Goal: Task Accomplishment & Management: Manage account settings

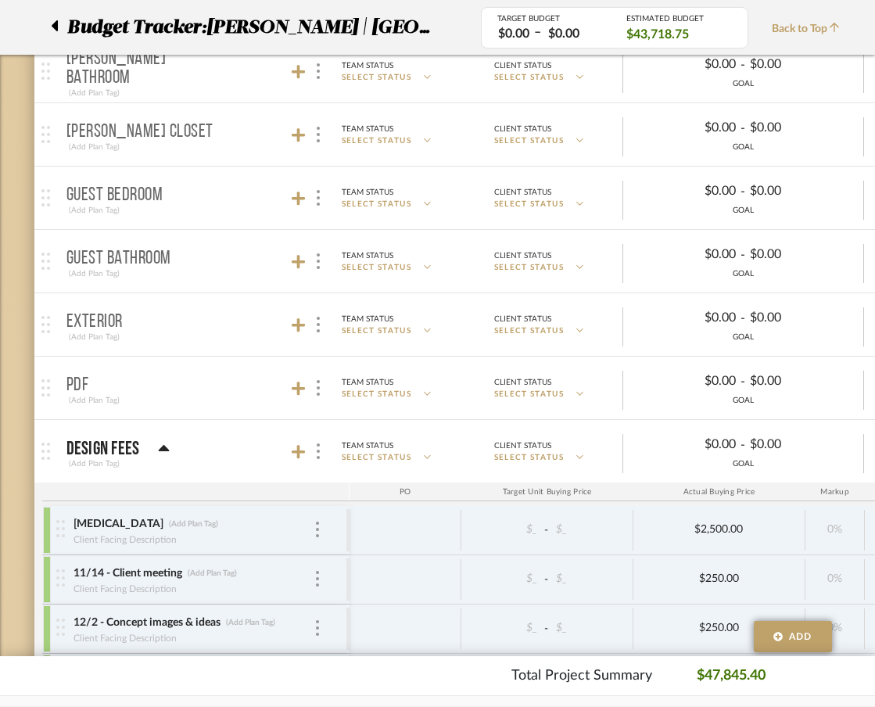
scroll to position [1336, 3]
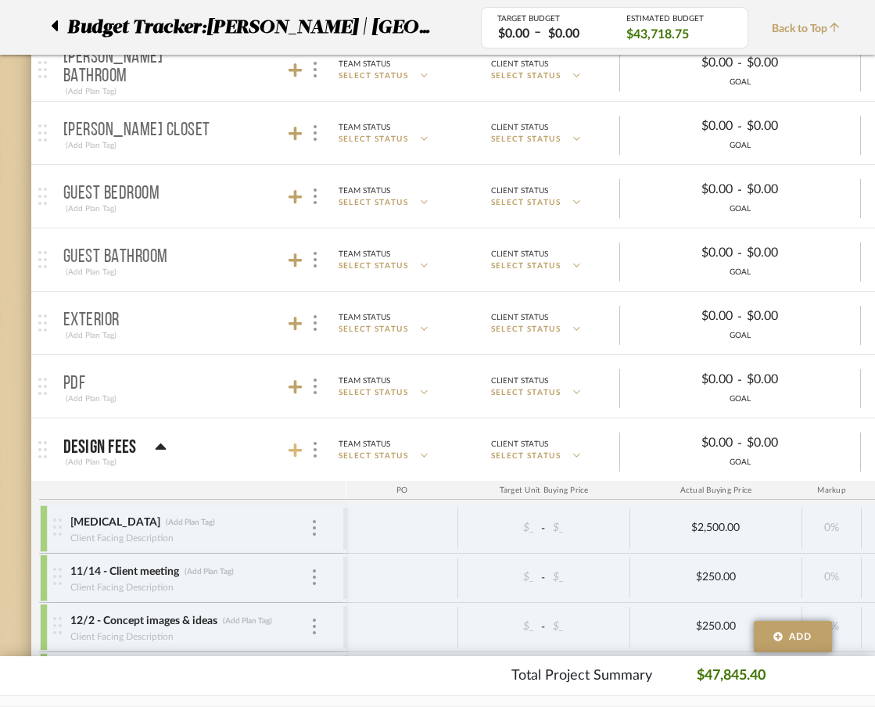
click at [300, 458] on icon at bounding box center [296, 451] width 14 height 16
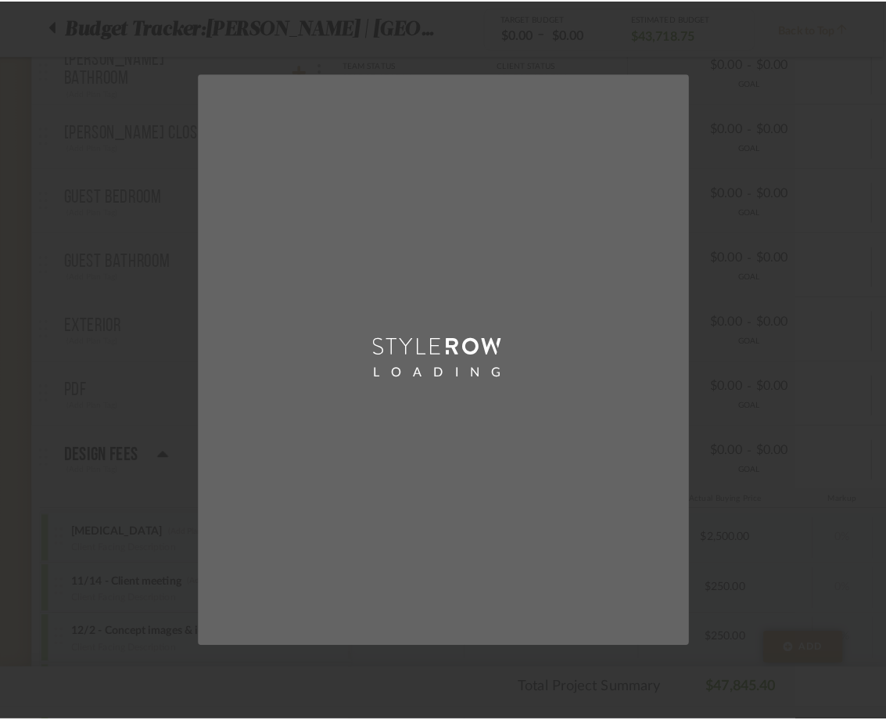
scroll to position [0, 0]
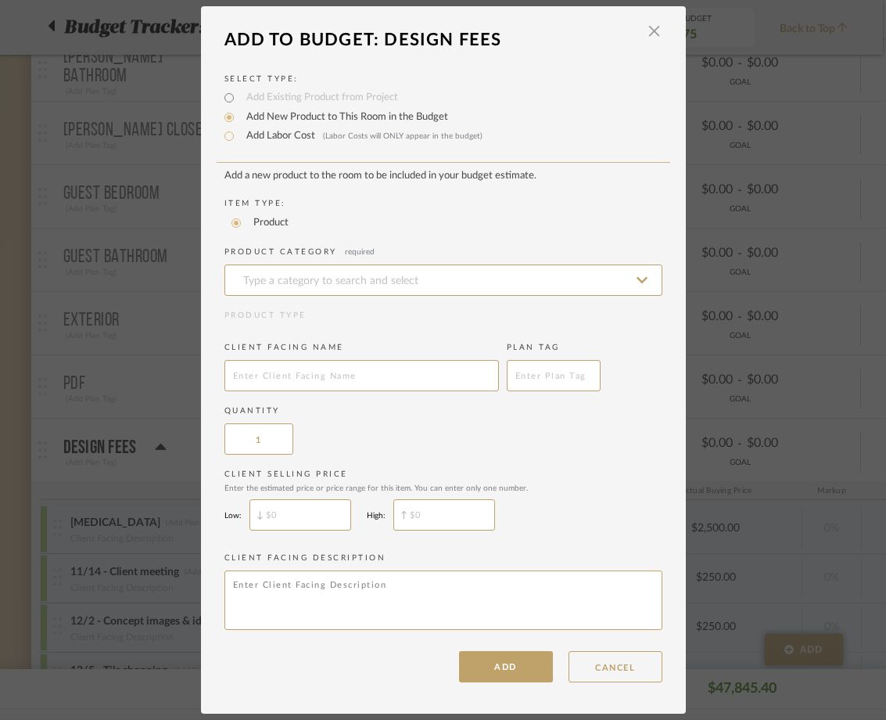
click at [276, 135] on label "Add Labor Cost (Labor Costs will ONLY appear in the budget)" at bounding box center [361, 136] width 244 height 16
click at [239, 135] on input "Add Labor Cost (Labor Costs will ONLY appear in the budget)" at bounding box center [229, 136] width 19 height 19
radio input "true"
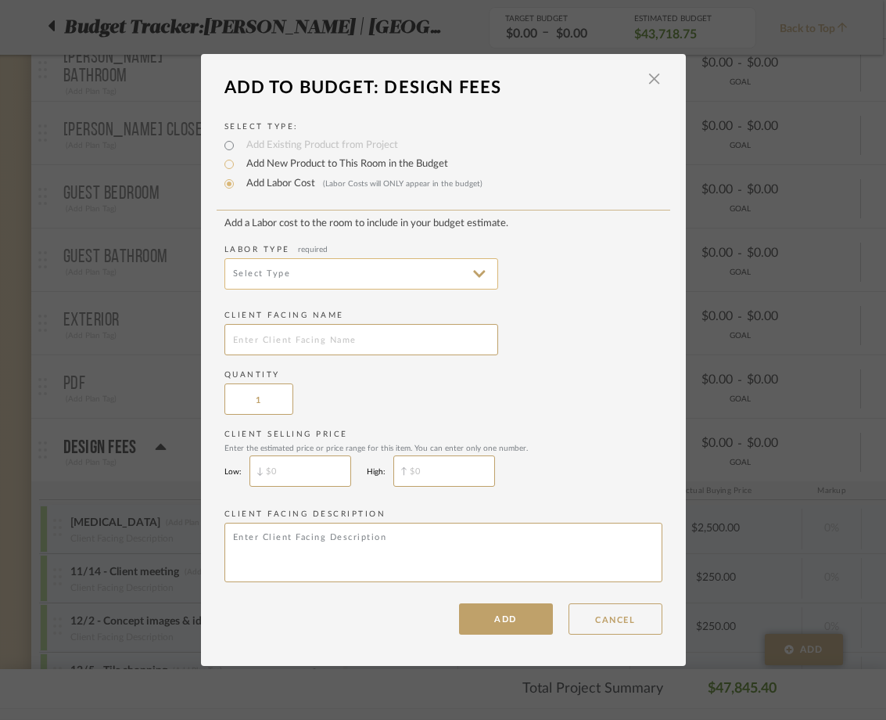
click at [429, 279] on input at bounding box center [361, 273] width 274 height 31
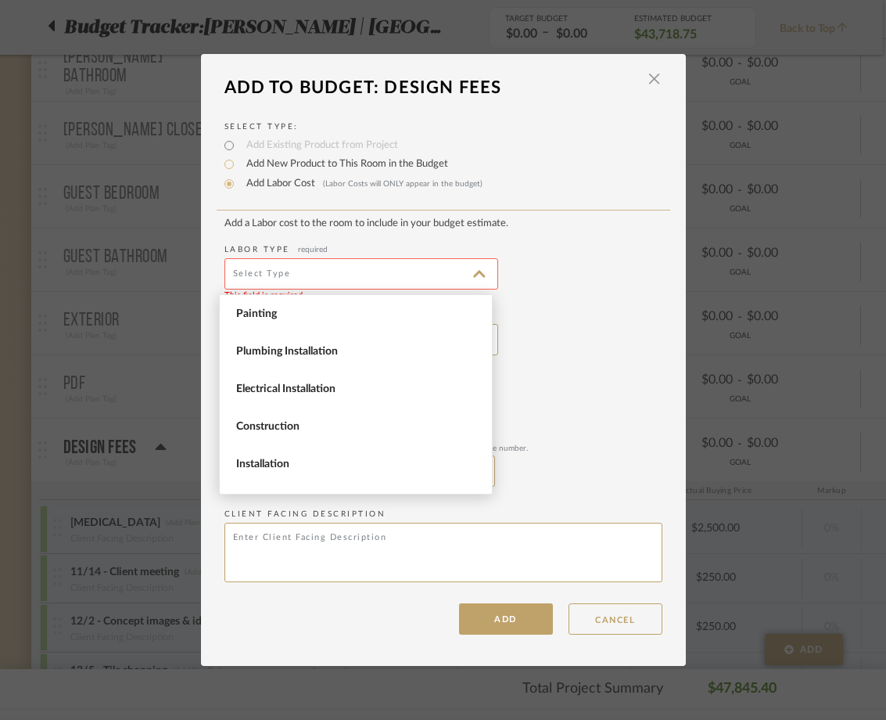
click at [420, 313] on span "Painting" at bounding box center [357, 313] width 243 height 13
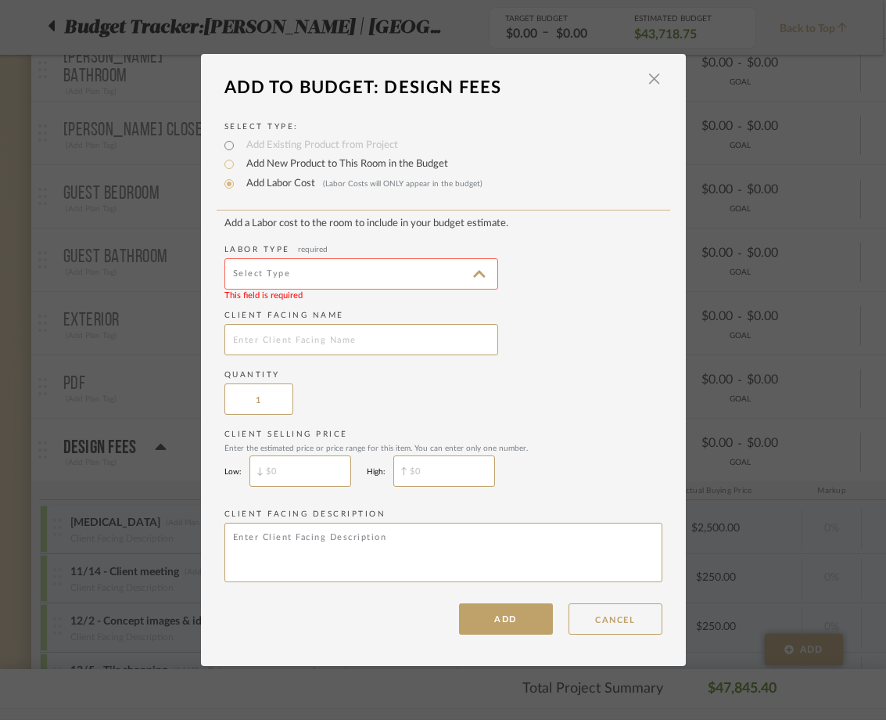
type input "Painting"
click at [495, 623] on button "ADD" at bounding box center [506, 618] width 94 height 31
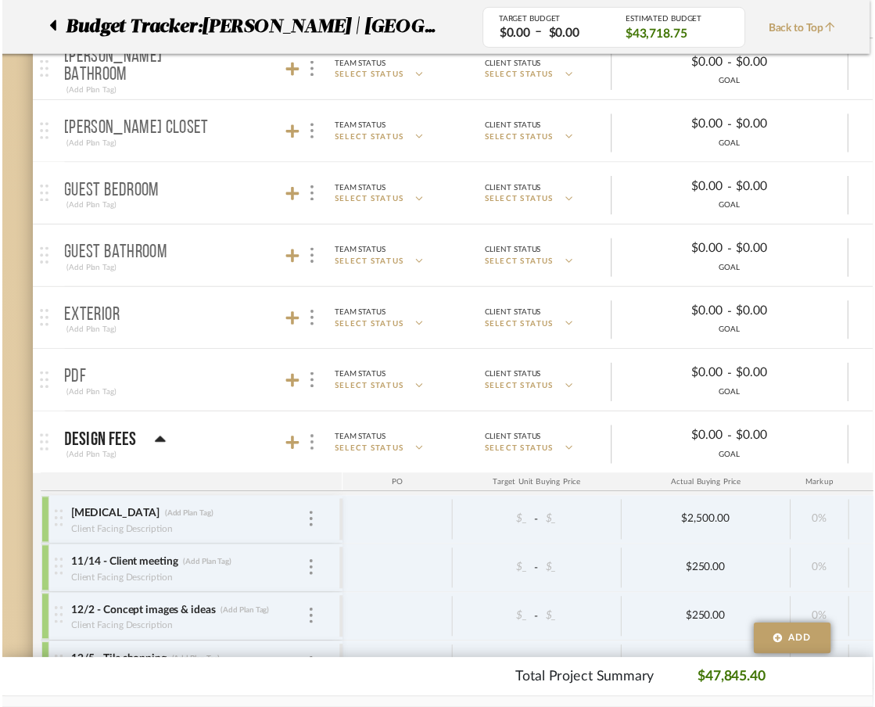
scroll to position [1336, 3]
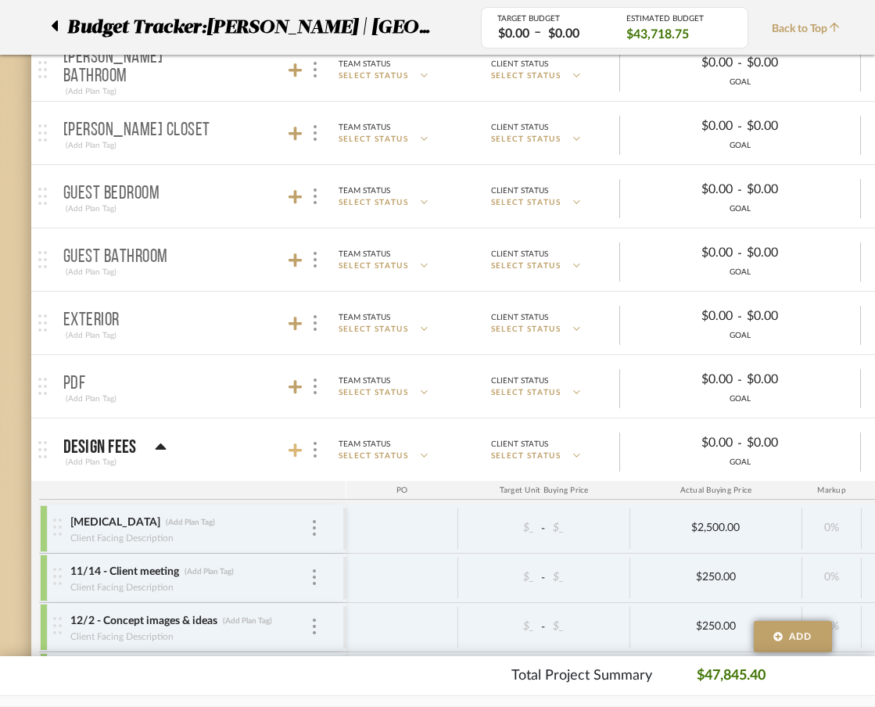
click at [297, 450] on icon at bounding box center [296, 450] width 14 height 14
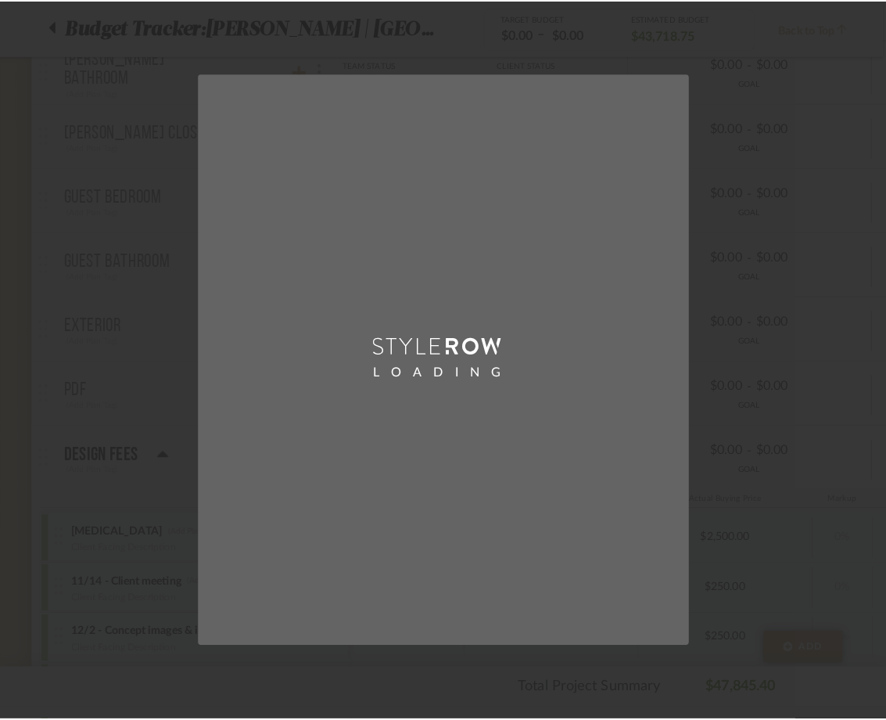
scroll to position [0, 0]
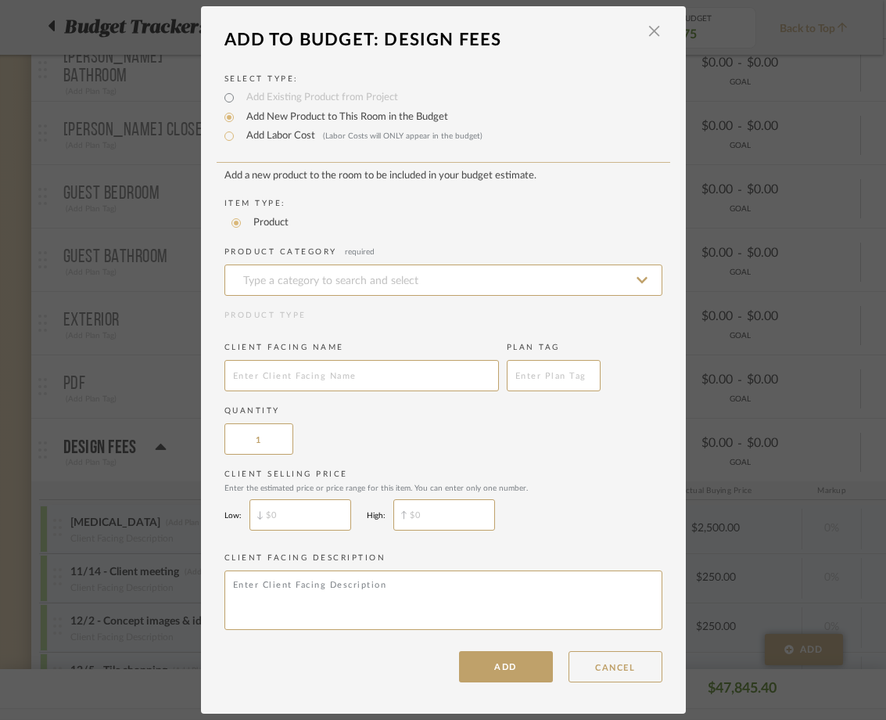
click at [285, 135] on label "Add Labor Cost (Labor Costs will ONLY appear in the budget)" at bounding box center [361, 136] width 244 height 16
click at [239, 135] on input "Add Labor Cost (Labor Costs will ONLY appear in the budget)" at bounding box center [229, 136] width 19 height 19
radio input "true"
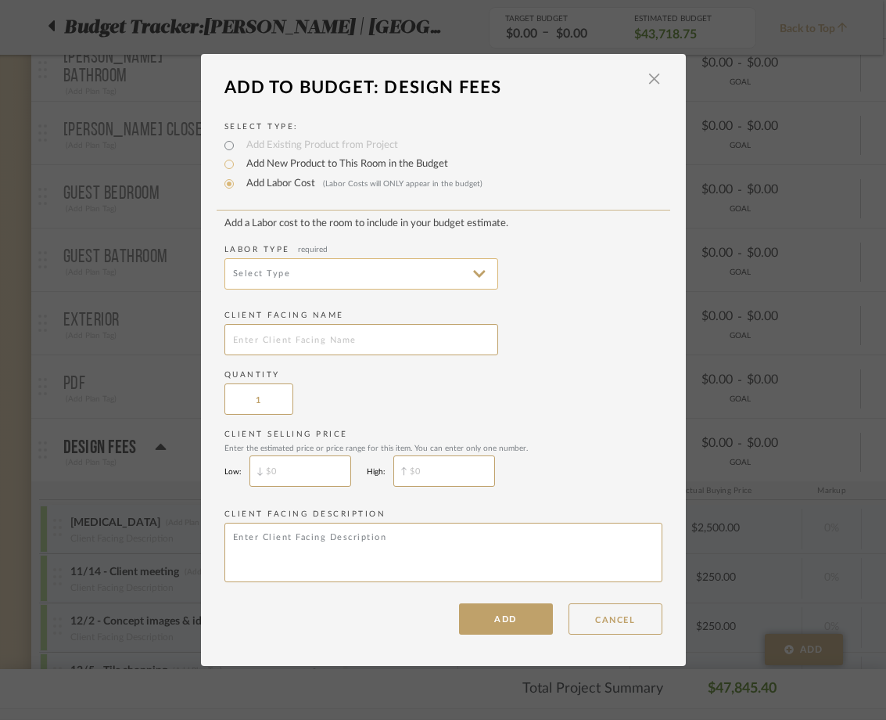
click at [276, 278] on input at bounding box center [361, 273] width 274 height 31
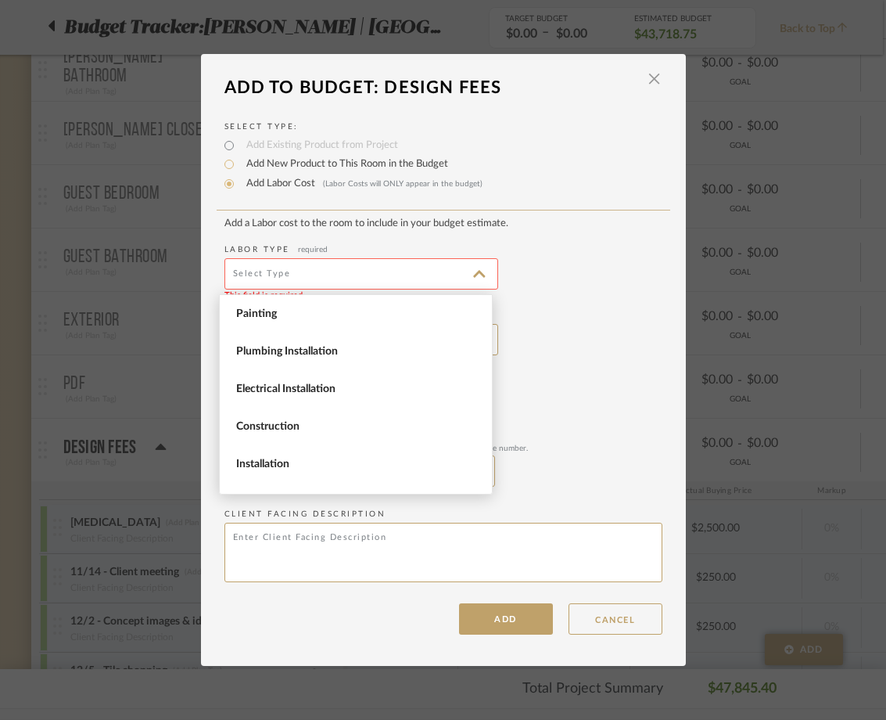
click at [278, 321] on span "Painting" at bounding box center [356, 314] width 272 height 38
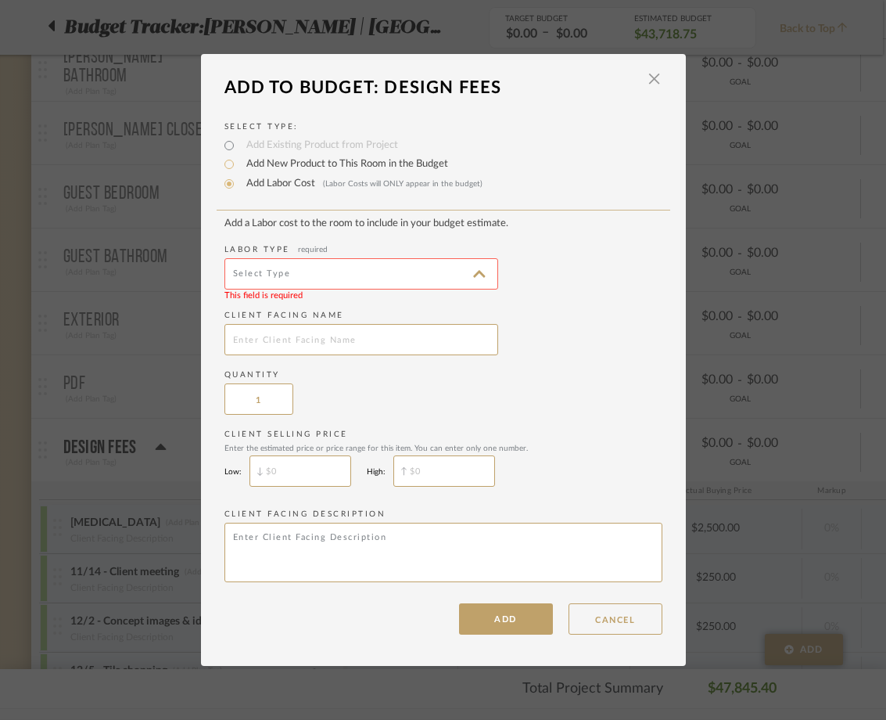
type input "Painting"
click at [497, 620] on button "ADD" at bounding box center [506, 618] width 94 height 31
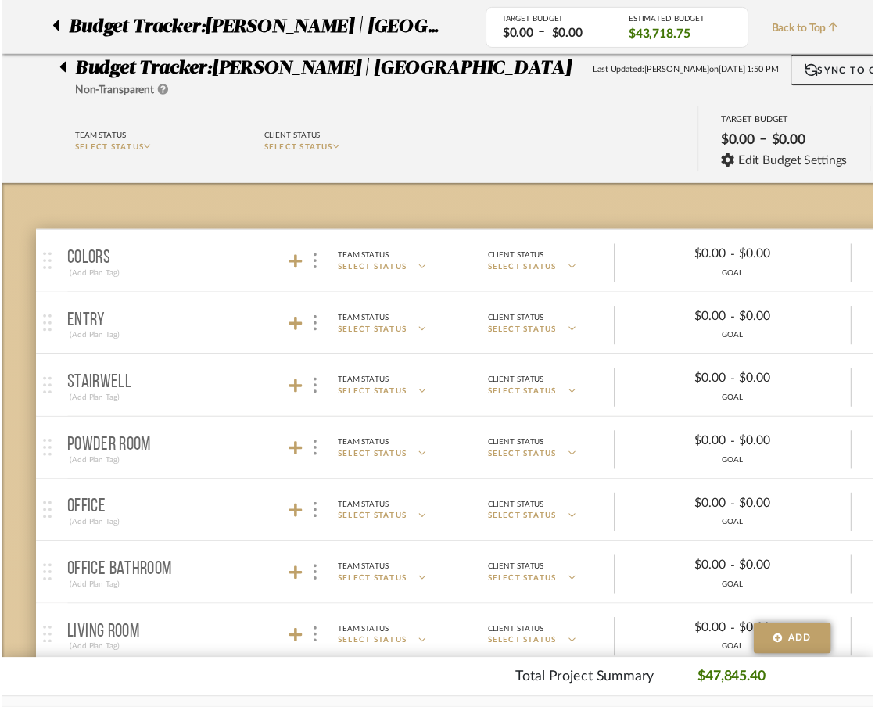
scroll to position [1336, 3]
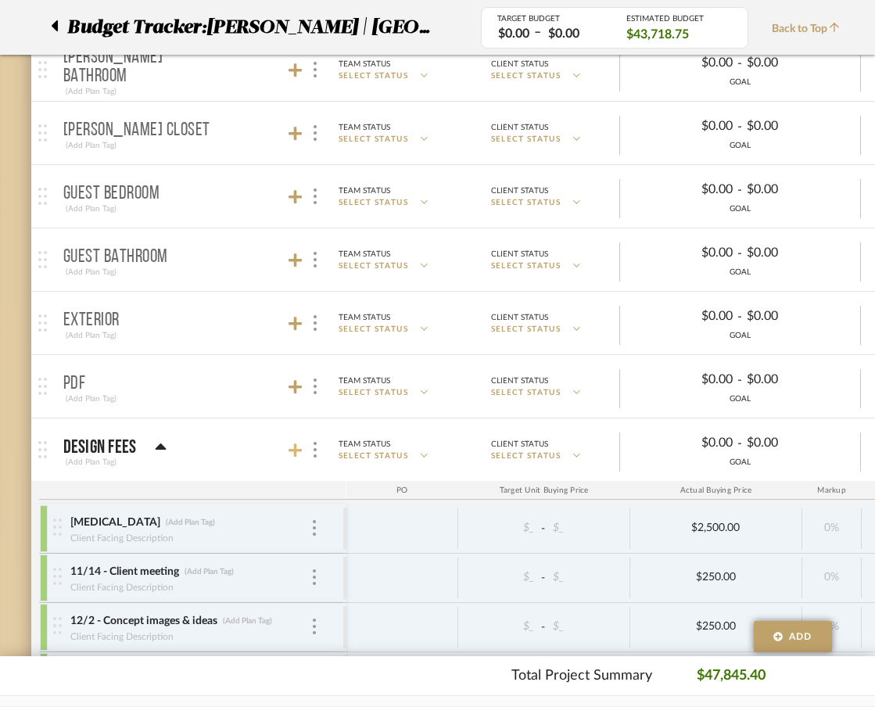
click at [300, 450] on icon at bounding box center [296, 450] width 14 height 14
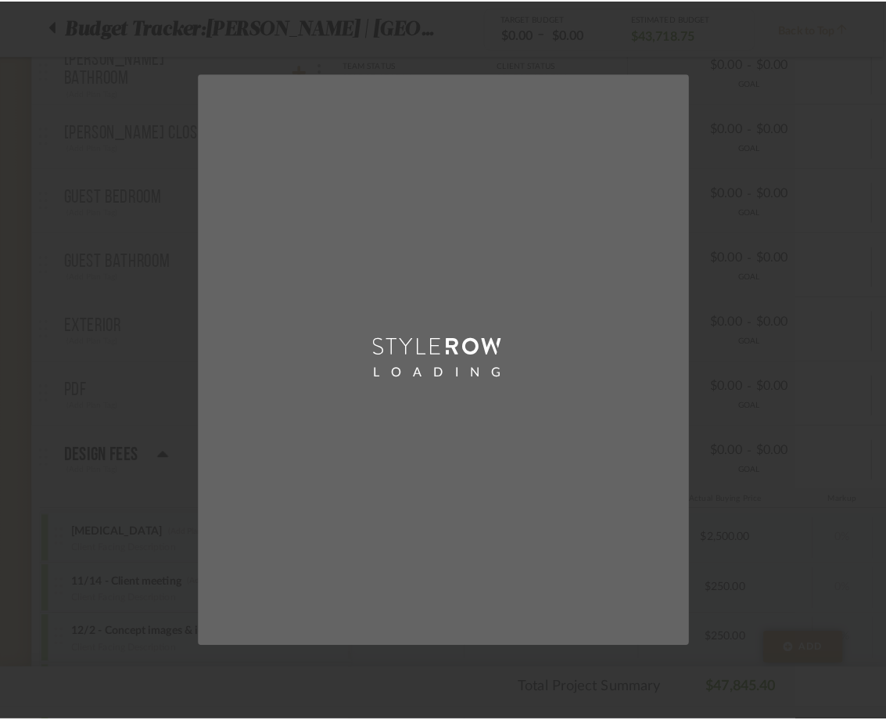
scroll to position [0, 0]
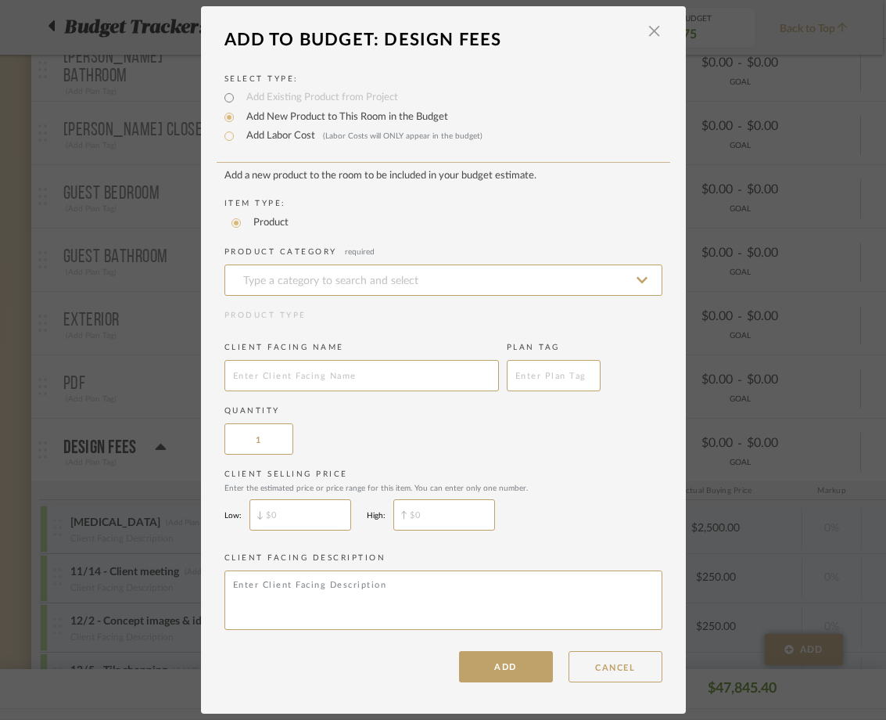
click at [261, 138] on label "Add Labor Cost (Labor Costs will ONLY appear in the budget)" at bounding box center [361, 136] width 244 height 16
click at [239, 138] on input "Add Labor Cost (Labor Costs will ONLY appear in the budget)" at bounding box center [229, 136] width 19 height 19
radio input "true"
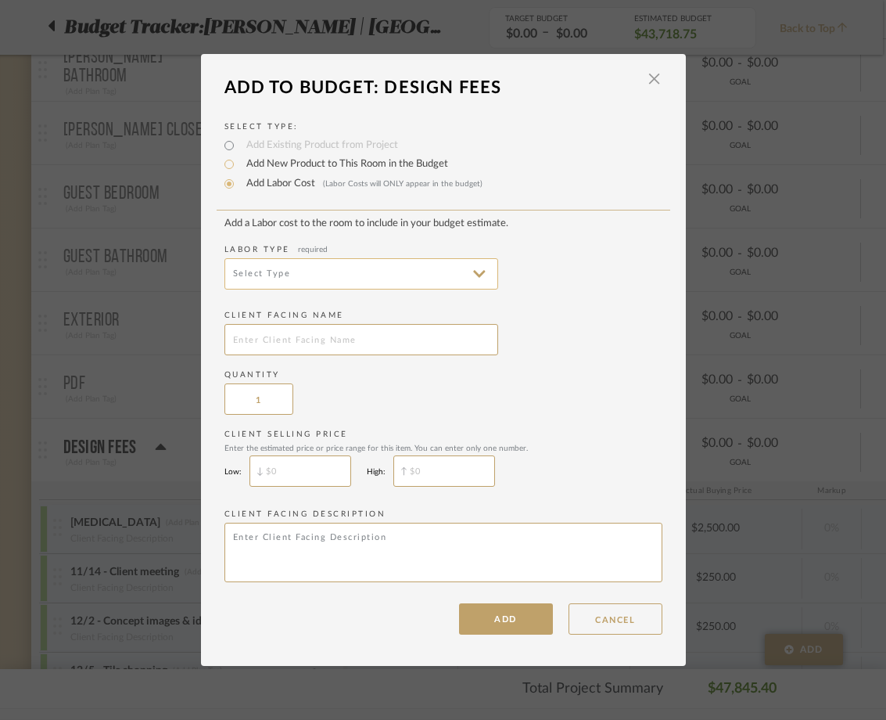
click at [251, 269] on input at bounding box center [361, 273] width 274 height 31
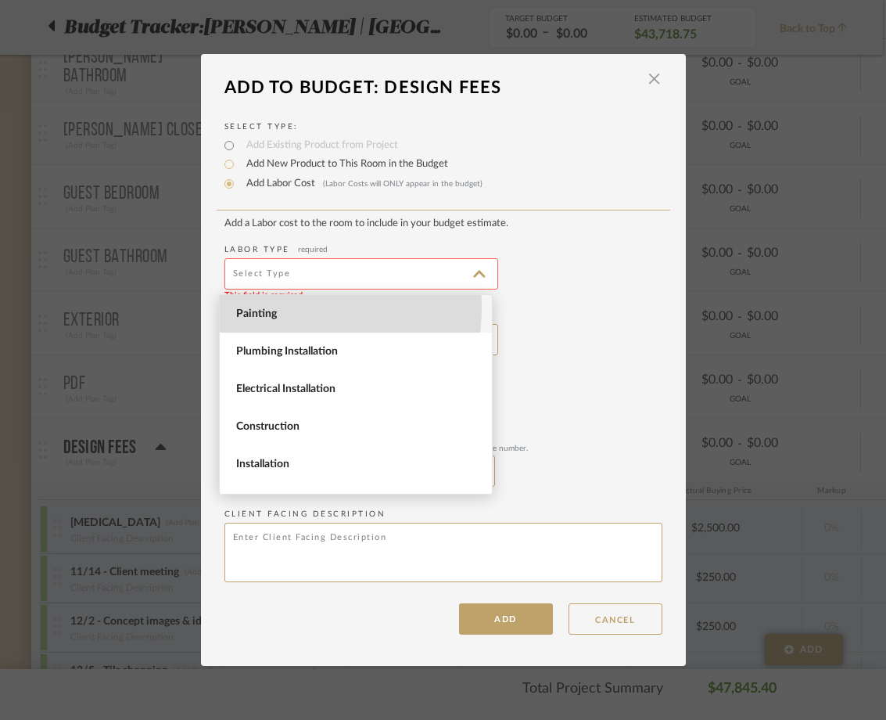
click at [252, 307] on span "Painting" at bounding box center [357, 313] width 243 height 13
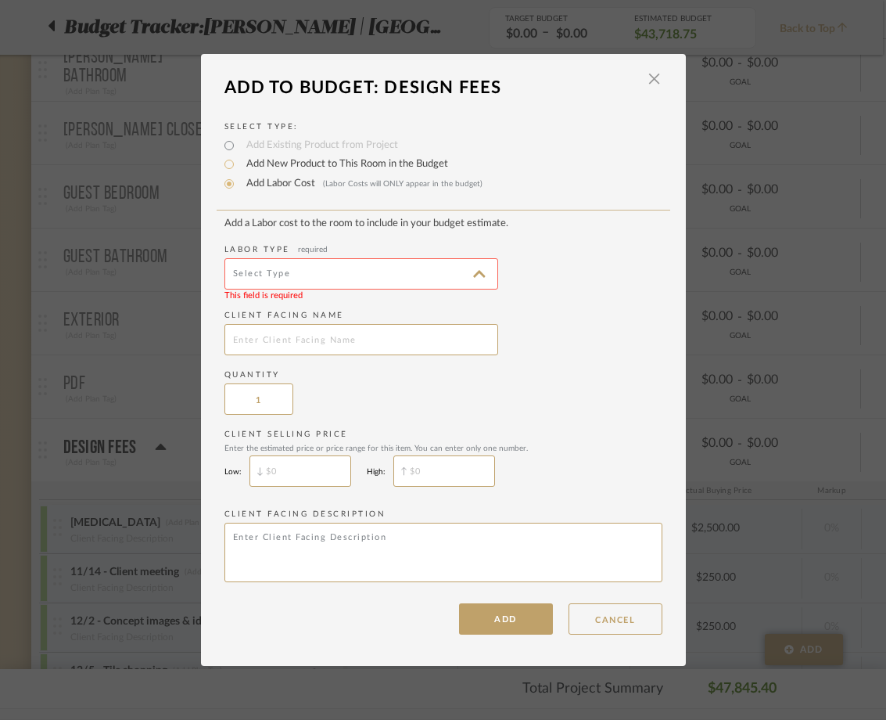
type input "Painting"
click at [472, 620] on button "ADD" at bounding box center [506, 618] width 94 height 31
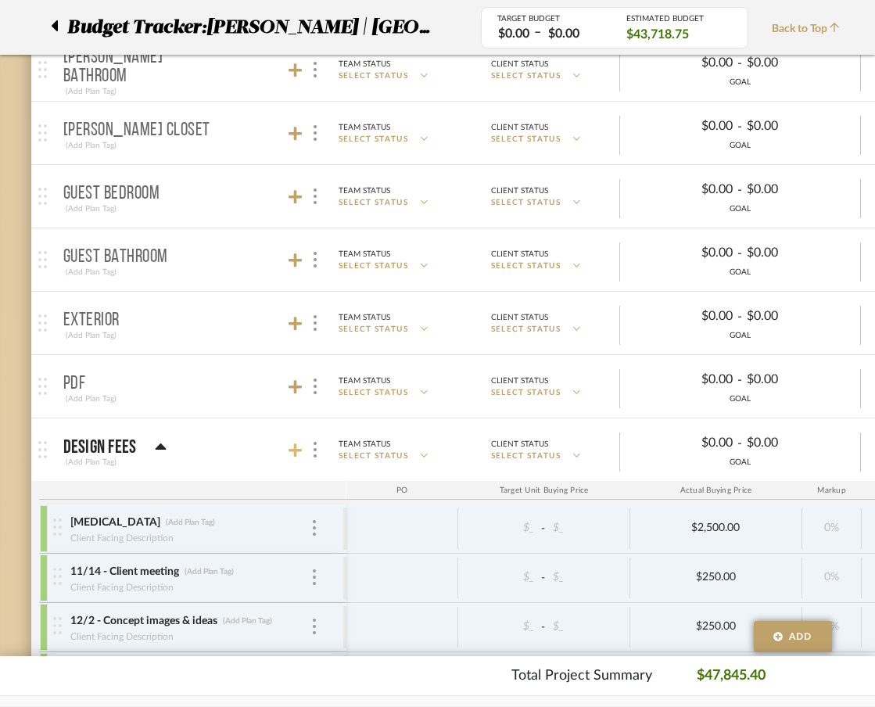
click at [295, 445] on icon at bounding box center [296, 450] width 14 height 14
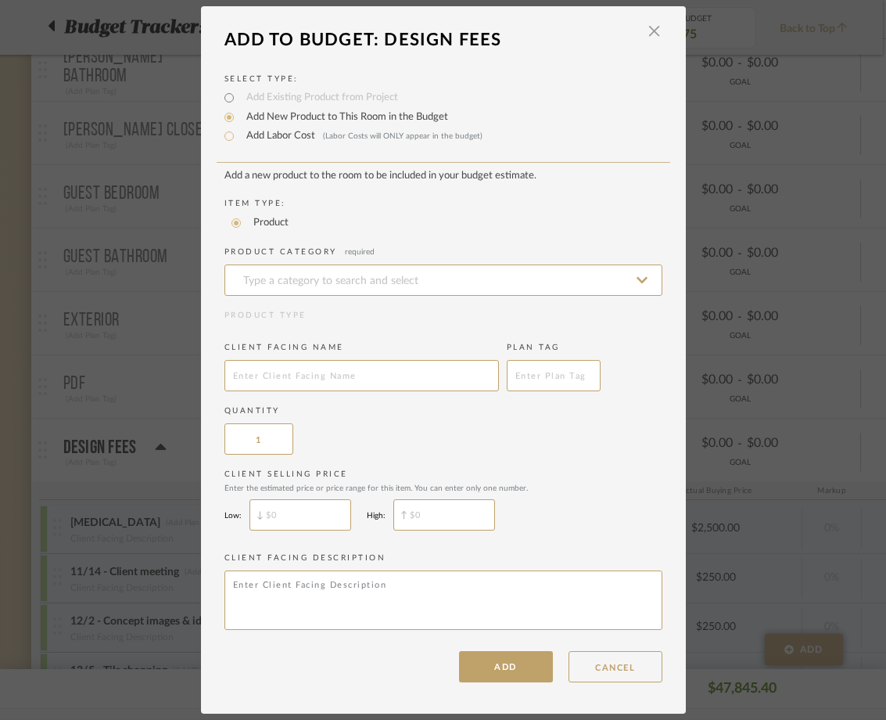
click at [301, 135] on label "Add Labor Cost (Labor Costs will ONLY appear in the budget)" at bounding box center [361, 136] width 244 height 16
click at [239, 135] on input "Add Labor Cost (Labor Costs will ONLY appear in the budget)" at bounding box center [229, 136] width 19 height 19
radio input "true"
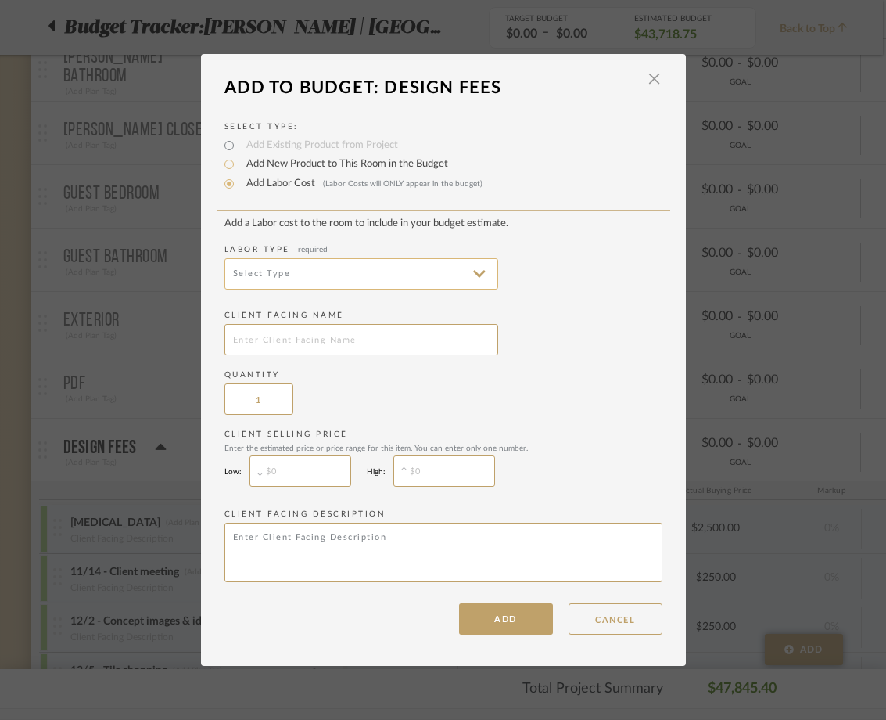
click at [300, 276] on input at bounding box center [361, 273] width 274 height 31
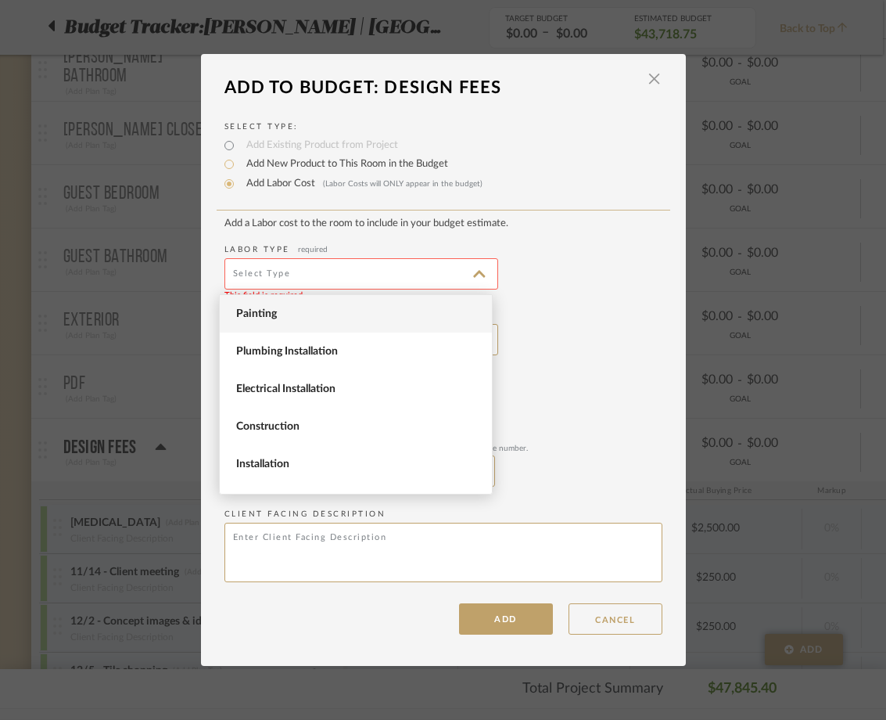
click at [301, 327] on span "Painting" at bounding box center [356, 314] width 272 height 38
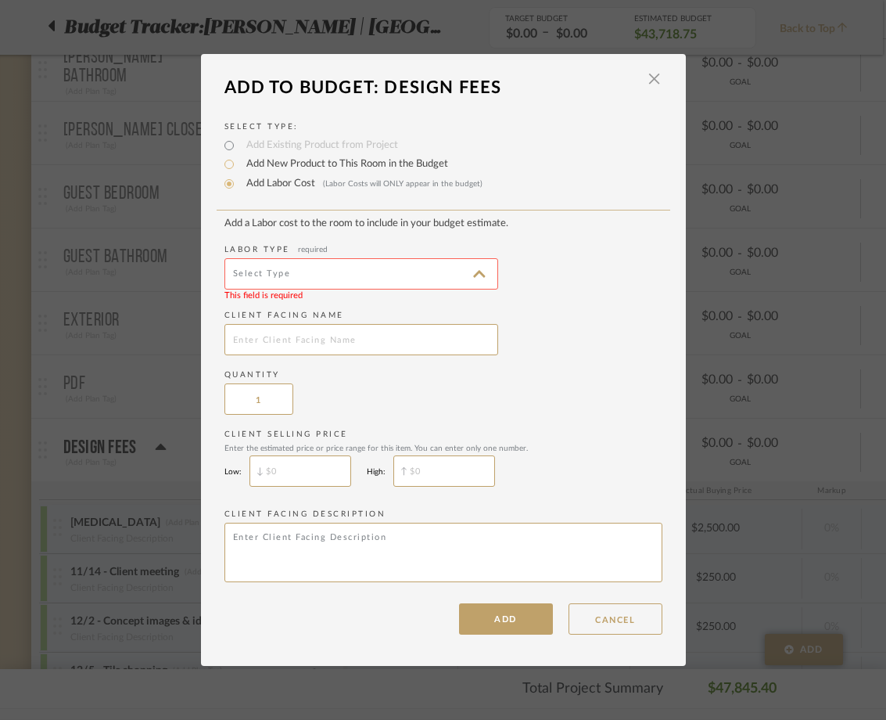
type input "Painting"
click at [474, 621] on button "ADD" at bounding box center [506, 618] width 94 height 31
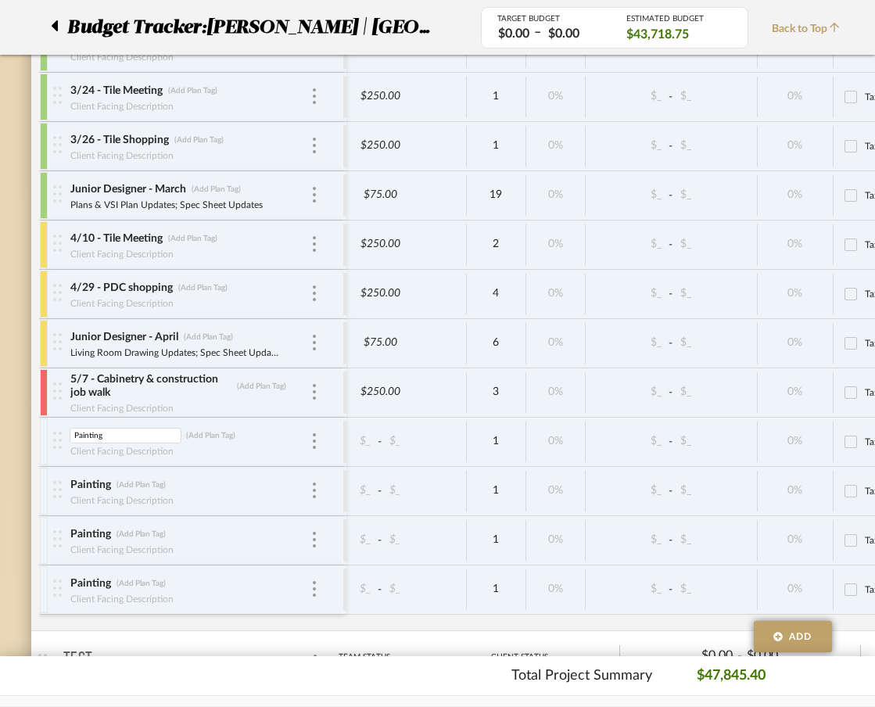
type input "8/18 - Construction meeting 5 hrs"
click at [185, 461] on div "8/18 - Construction meeting 5 hrs (Add Plan Tag) Client Facing Description" at bounding box center [190, 442] width 241 height 48
type input "8/18 - Construction meeting"
type input "5"
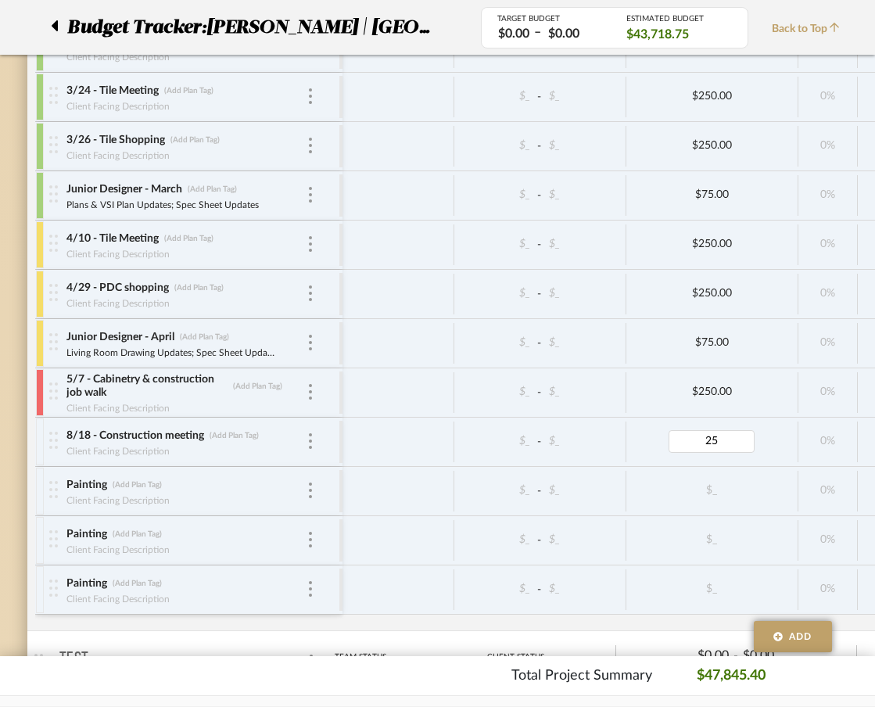
type input "250"
type input "8/22 - Art placement"
type input "250"
type input "8/27 - Tile meeting"
type input "75"
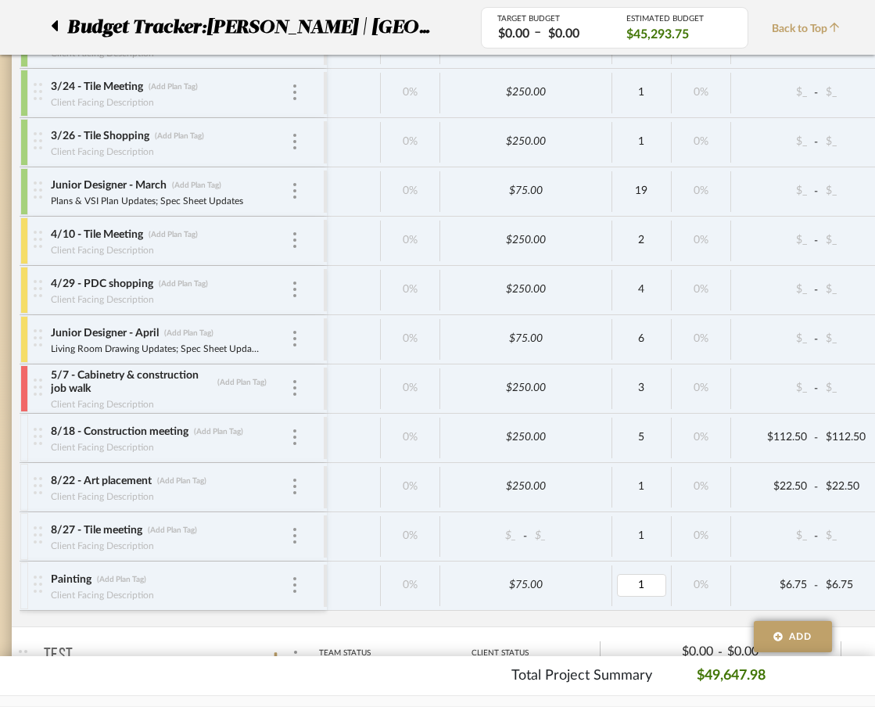
type input "5"
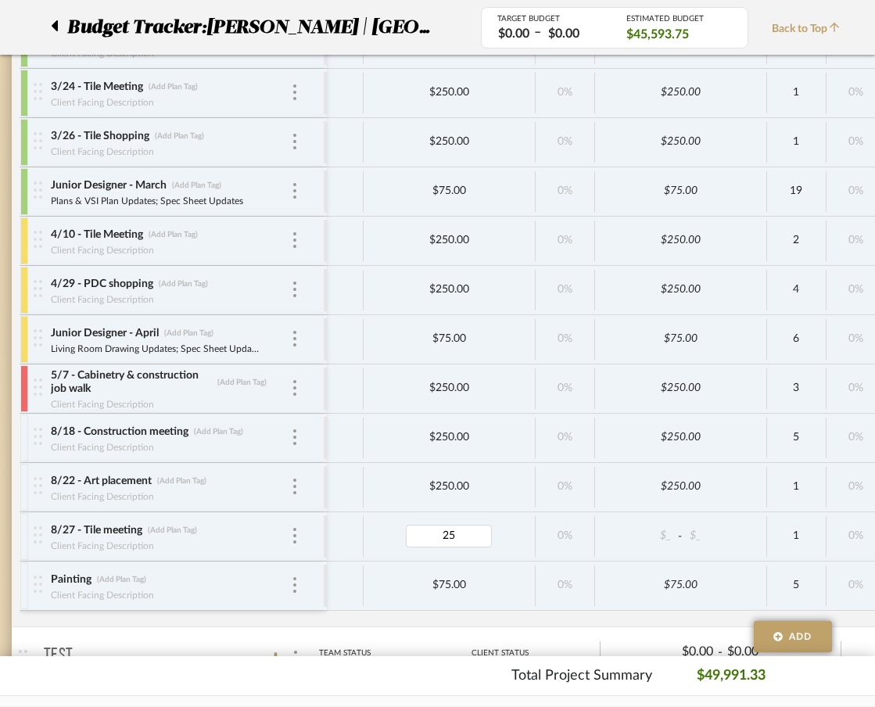
type input "250"
type input "Junior Designer"
type input "Spec sheet & Plan updates"
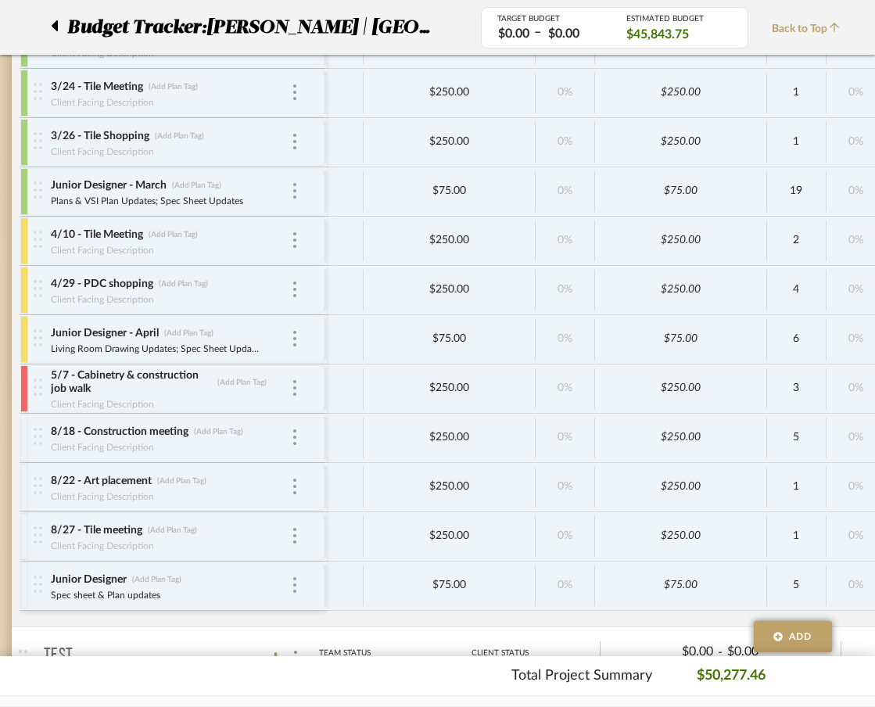
click at [24, 432] on div at bounding box center [24, 438] width 8 height 47
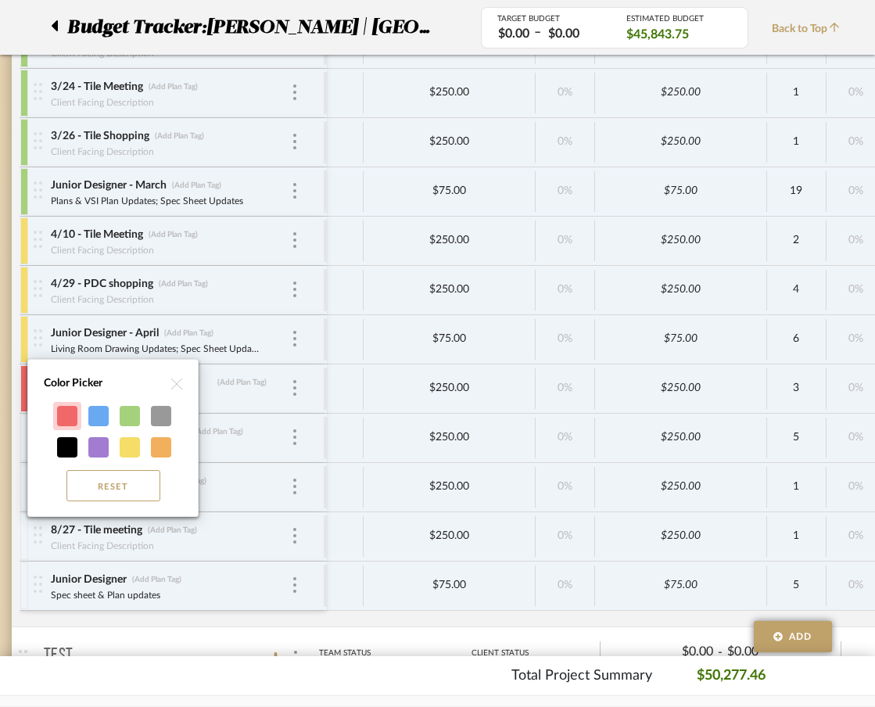
click at [59, 419] on div at bounding box center [67, 416] width 20 height 20
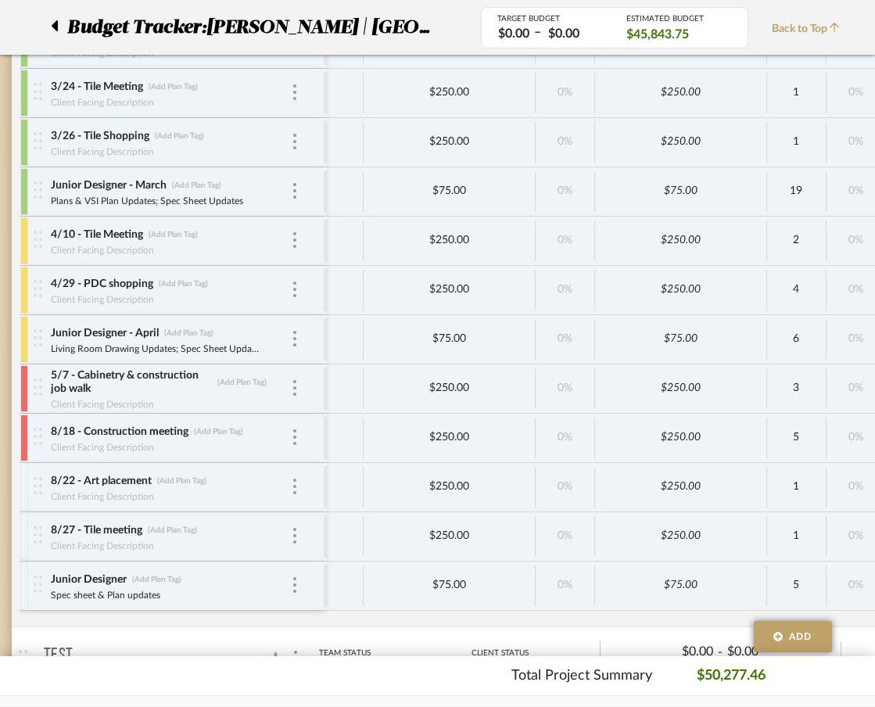
click at [21, 474] on div at bounding box center [24, 487] width 8 height 47
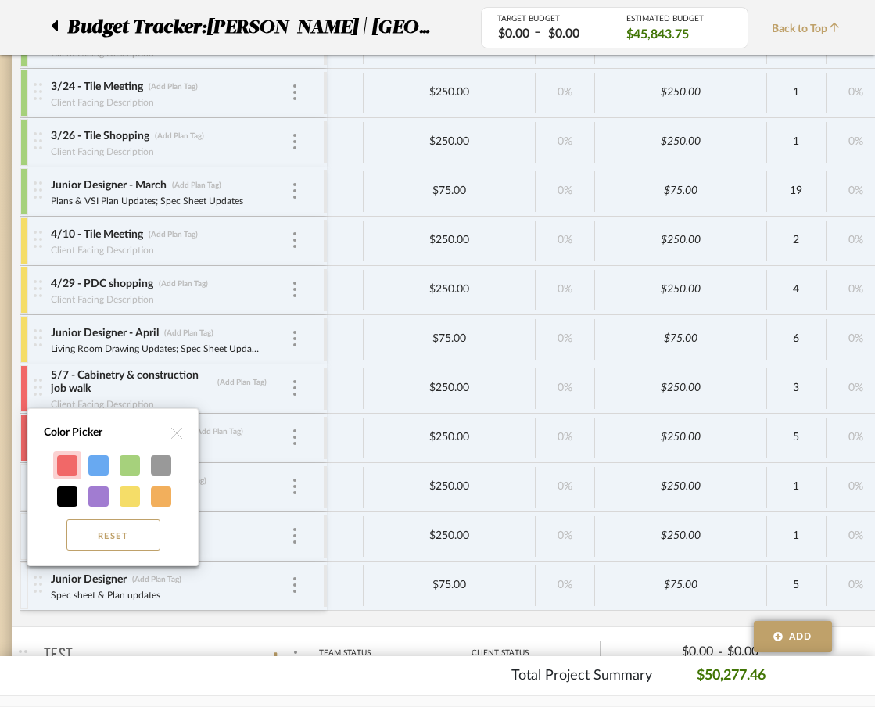
click at [58, 469] on div at bounding box center [67, 465] width 20 height 20
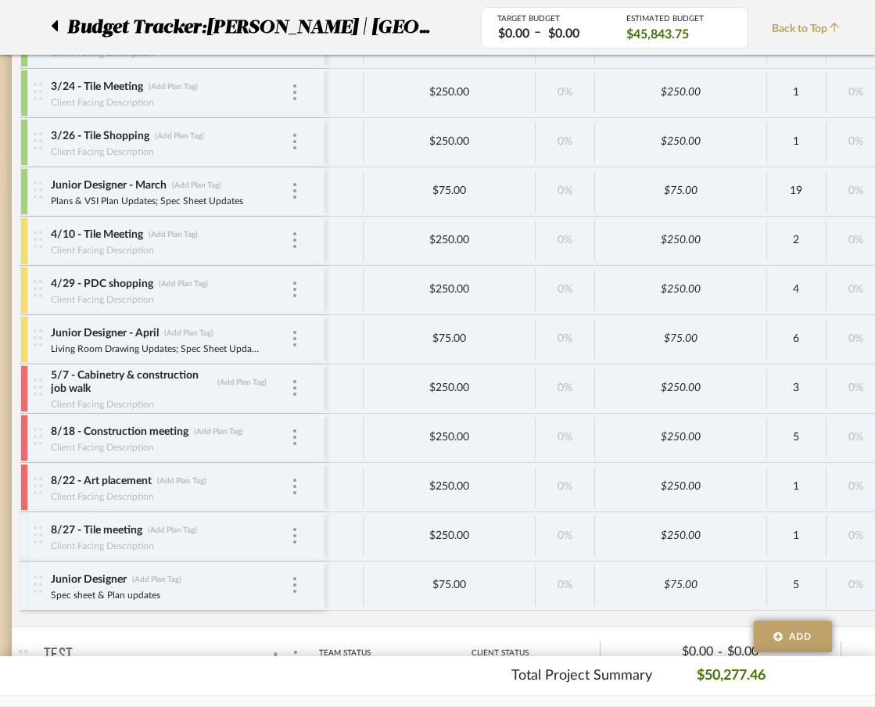
click at [25, 519] on div at bounding box center [24, 536] width 8 height 47
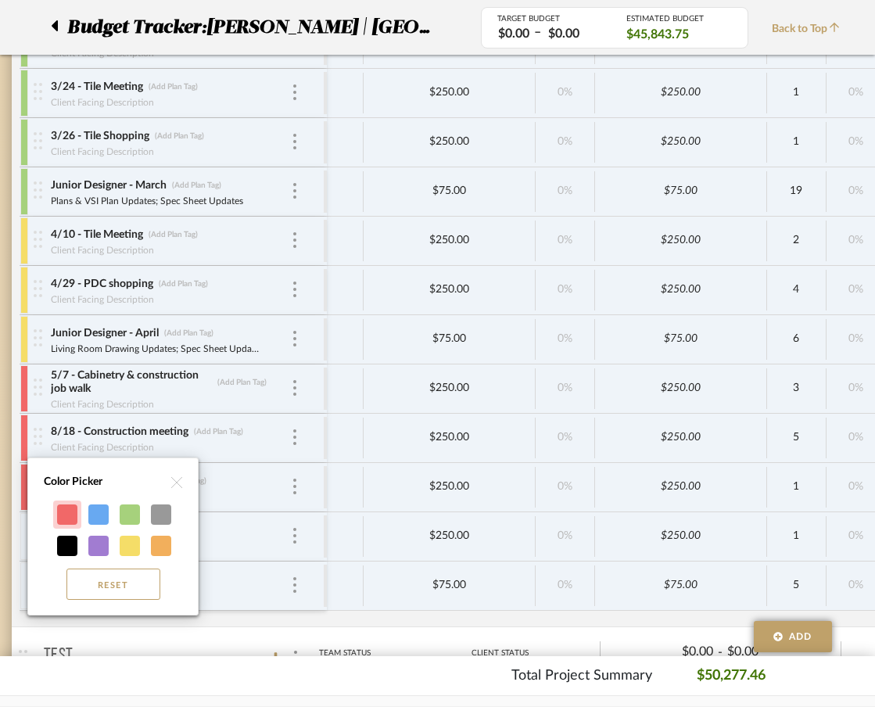
click at [64, 521] on div at bounding box center [67, 514] width 20 height 20
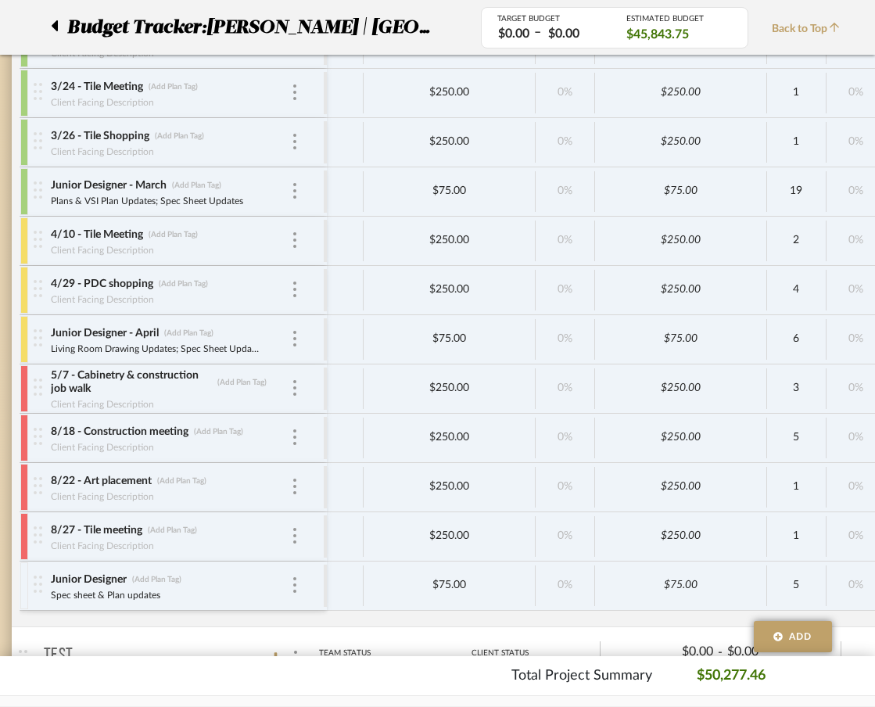
click at [24, 577] on div at bounding box center [24, 585] width 8 height 47
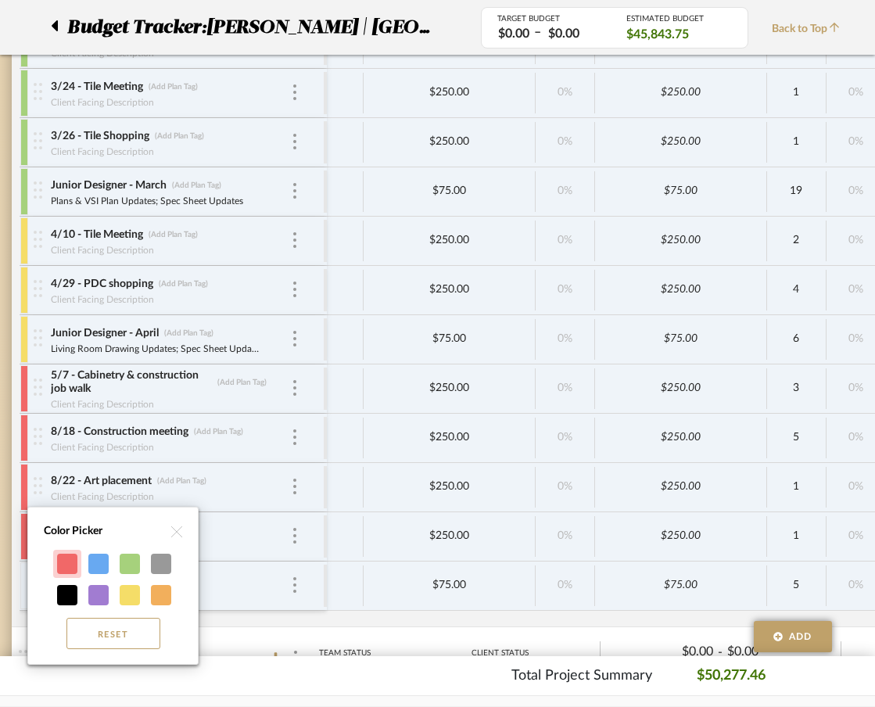
click at [64, 568] on div at bounding box center [67, 564] width 20 height 20
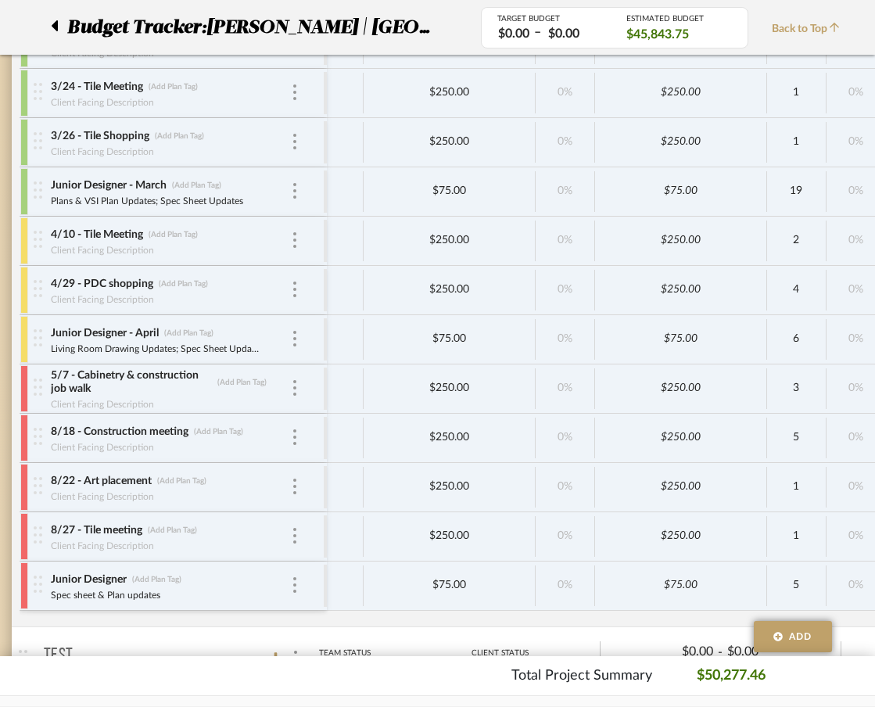
click at [23, 384] on div at bounding box center [24, 388] width 8 height 47
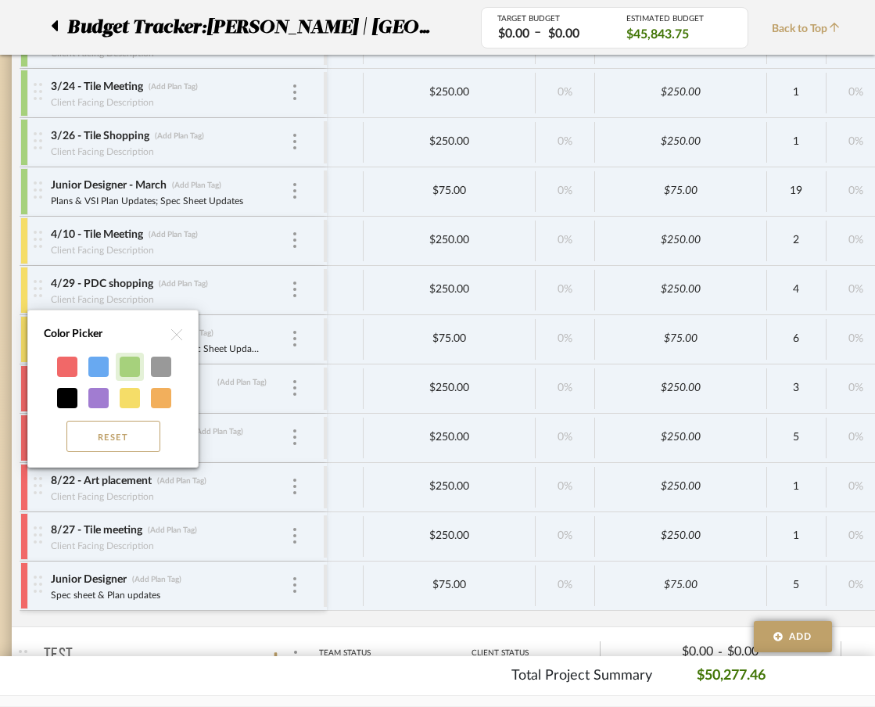
click at [129, 371] on div at bounding box center [130, 367] width 20 height 20
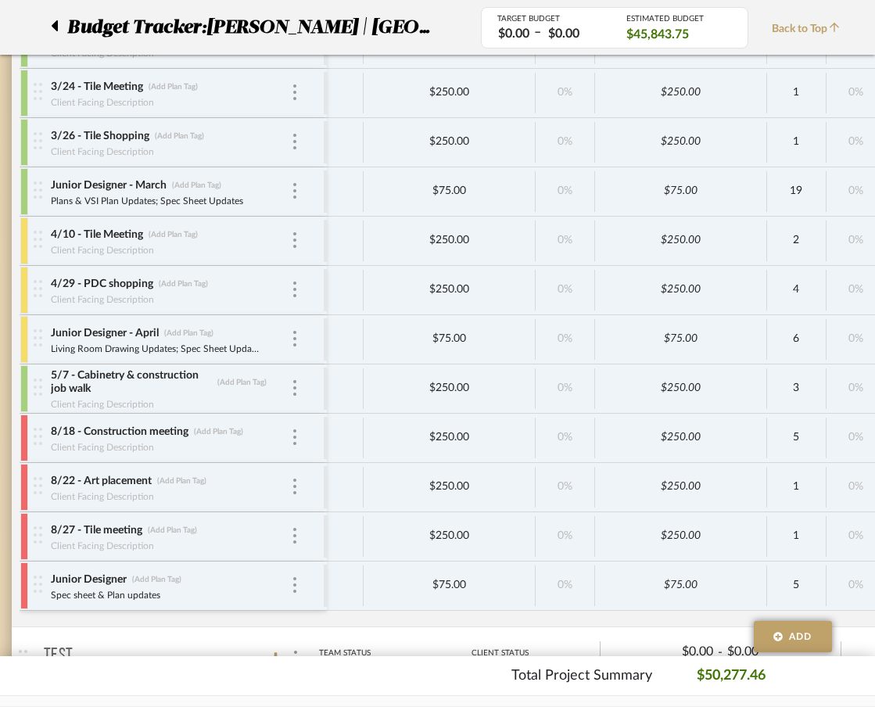
click at [22, 337] on div at bounding box center [24, 339] width 8 height 47
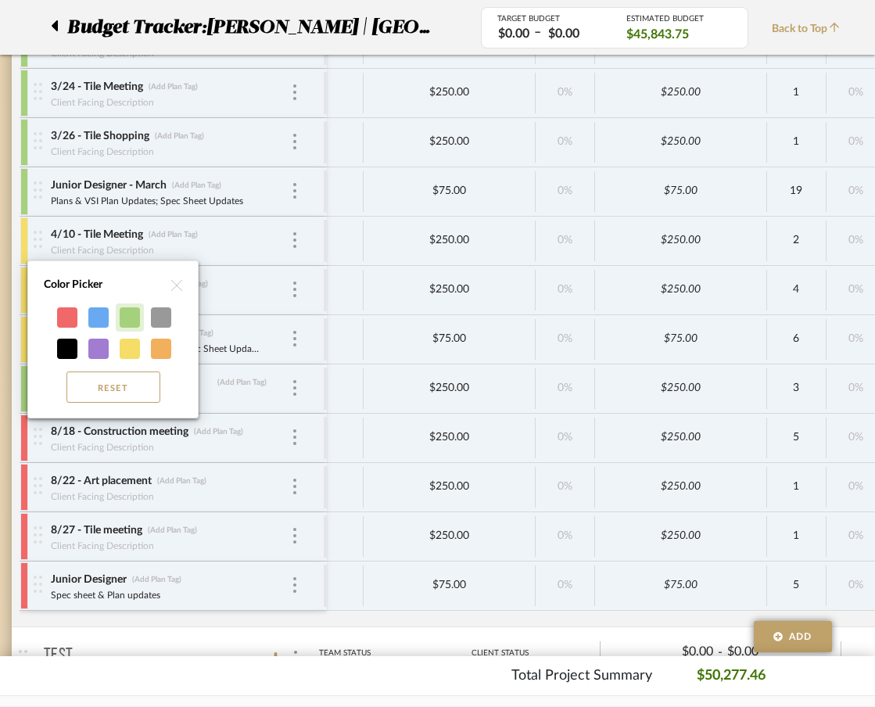
click at [127, 320] on div at bounding box center [130, 317] width 20 height 20
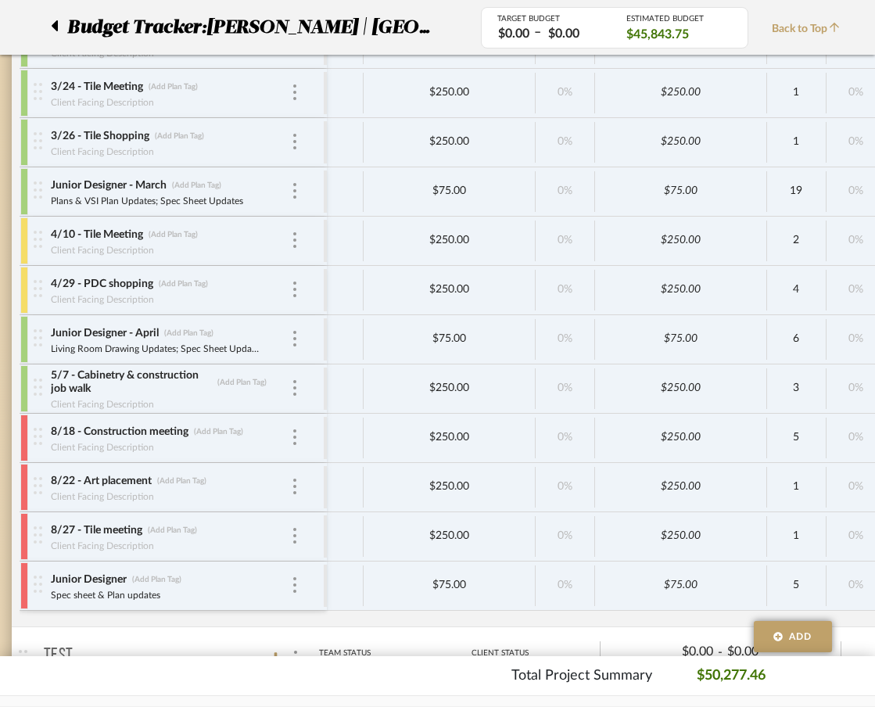
click at [22, 286] on div at bounding box center [24, 290] width 8 height 47
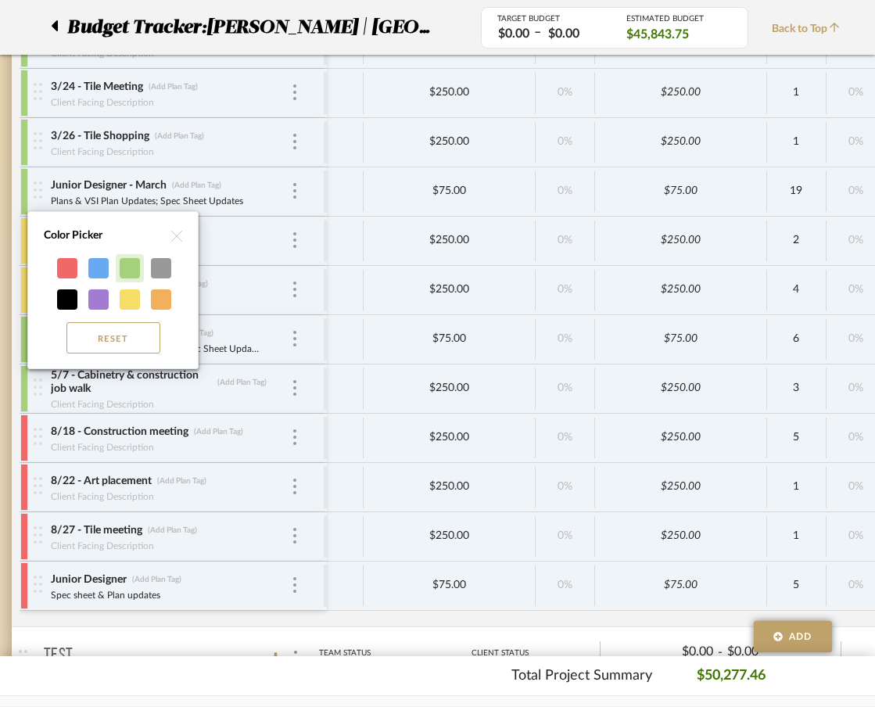
click at [128, 273] on div at bounding box center [130, 268] width 20 height 20
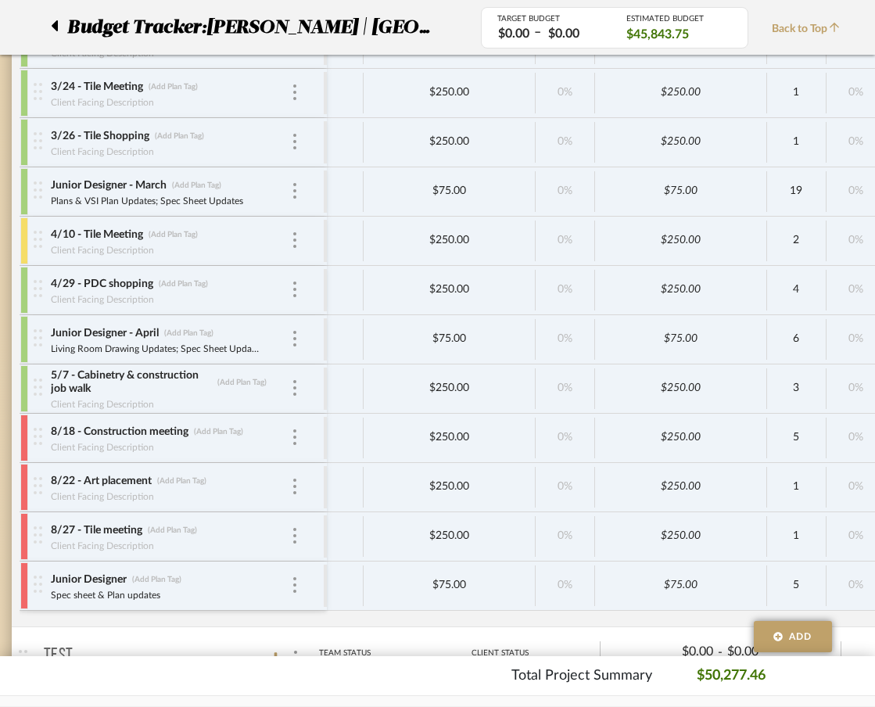
click at [23, 237] on div at bounding box center [24, 240] width 8 height 47
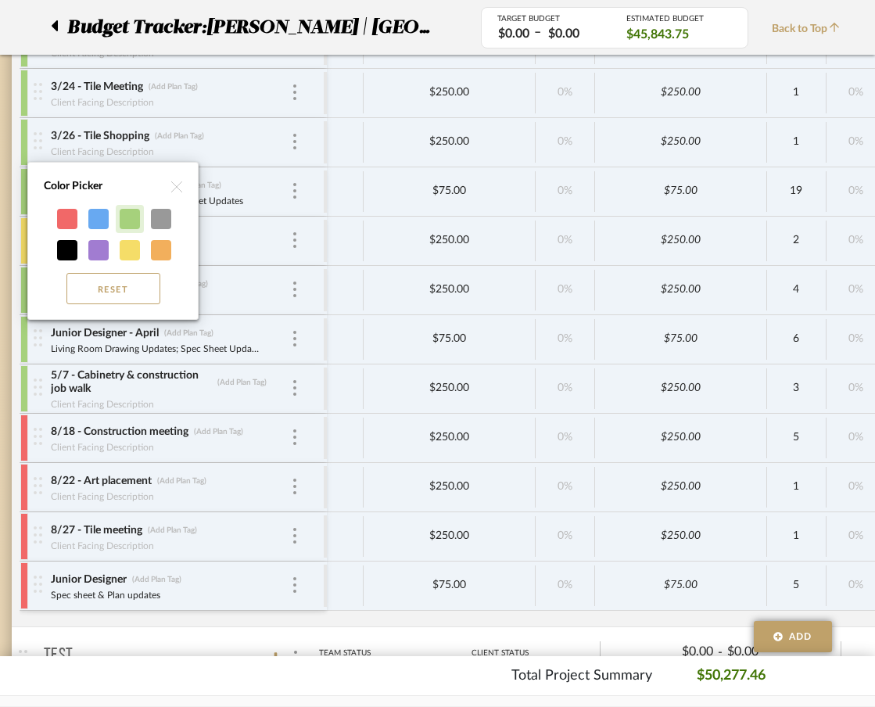
click at [131, 222] on div at bounding box center [130, 219] width 20 height 20
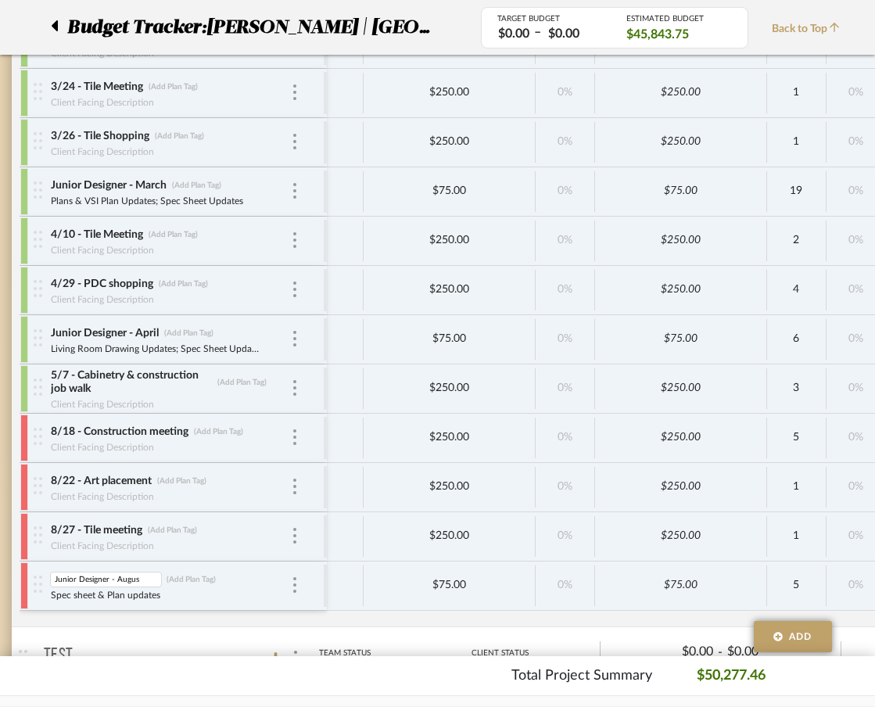
type input "Junior Designer - August"
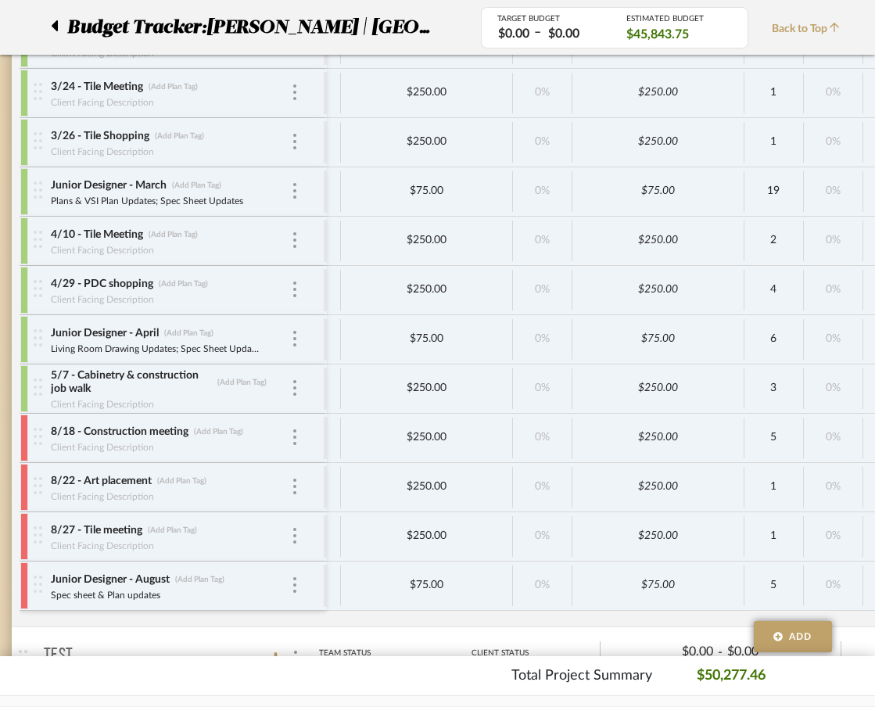
scroll to position [0, 266]
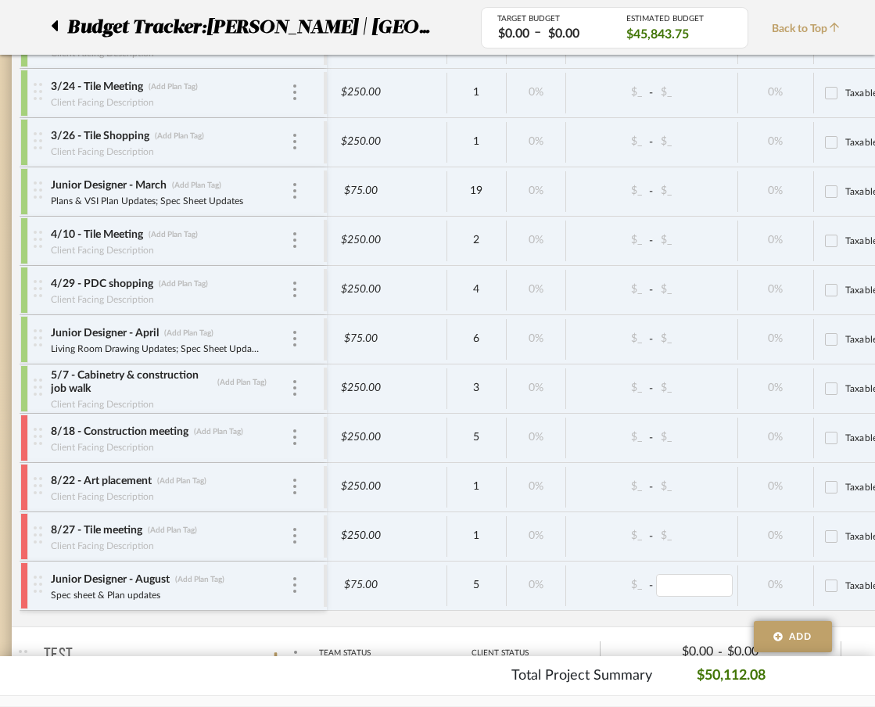
click at [826, 30] on span "Back to Top" at bounding box center [810, 29] width 76 height 16
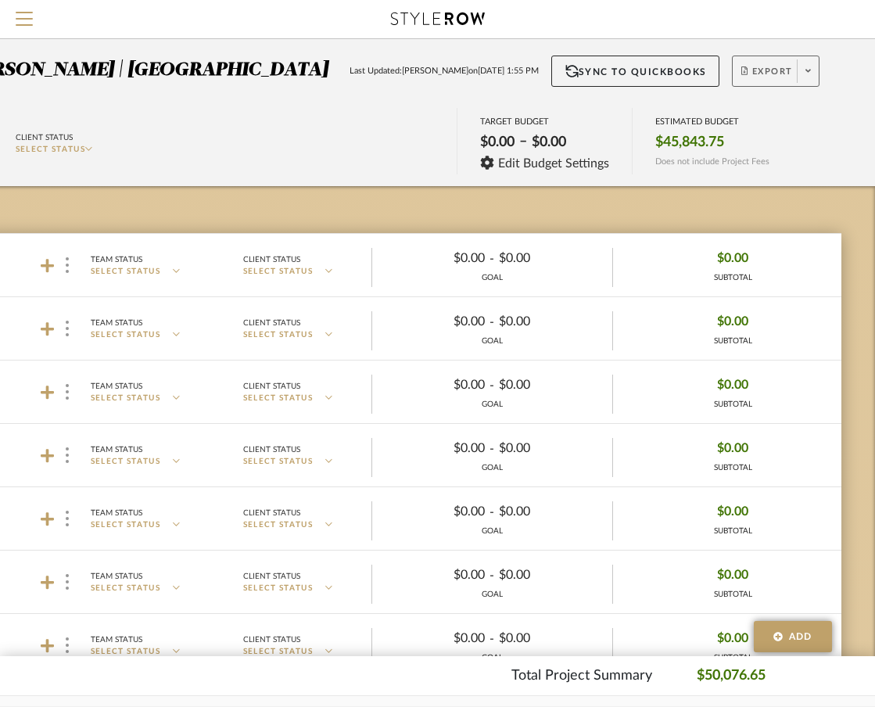
click at [795, 74] on button "Export" at bounding box center [776, 71] width 88 height 31
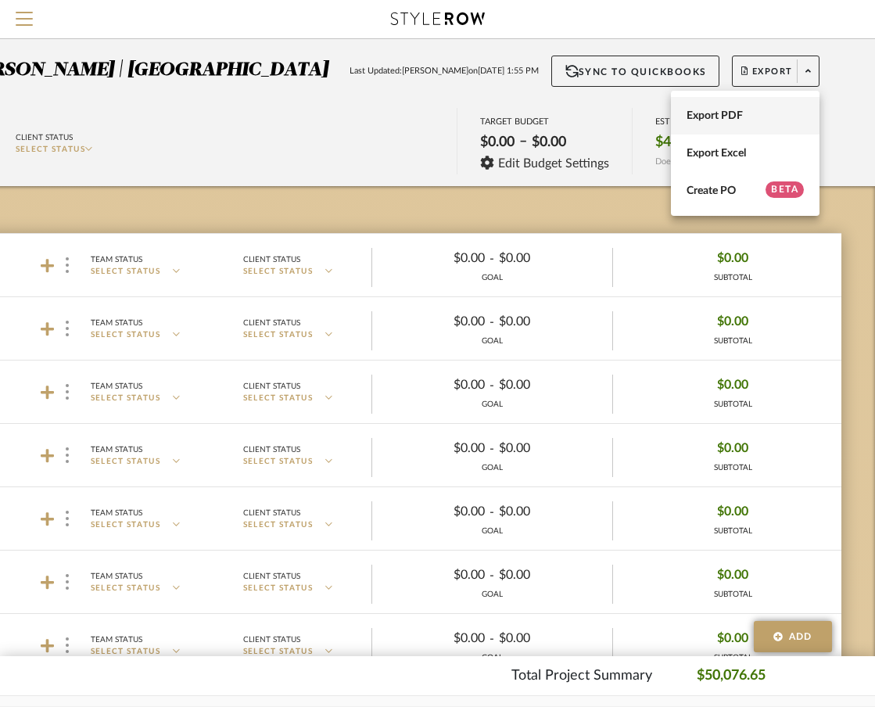
click at [754, 110] on span "Export PDF" at bounding box center [745, 115] width 117 height 13
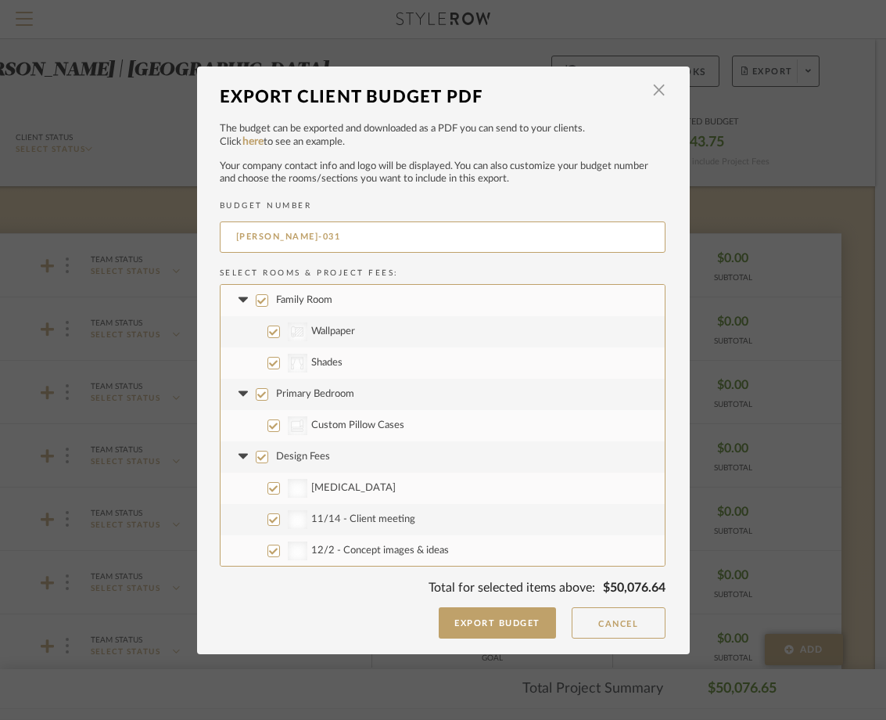
click at [259, 297] on input "Family Room" at bounding box center [262, 300] width 13 height 13
checkbox input "false"
click at [260, 388] on input "Primary Bedroom" at bounding box center [262, 394] width 13 height 13
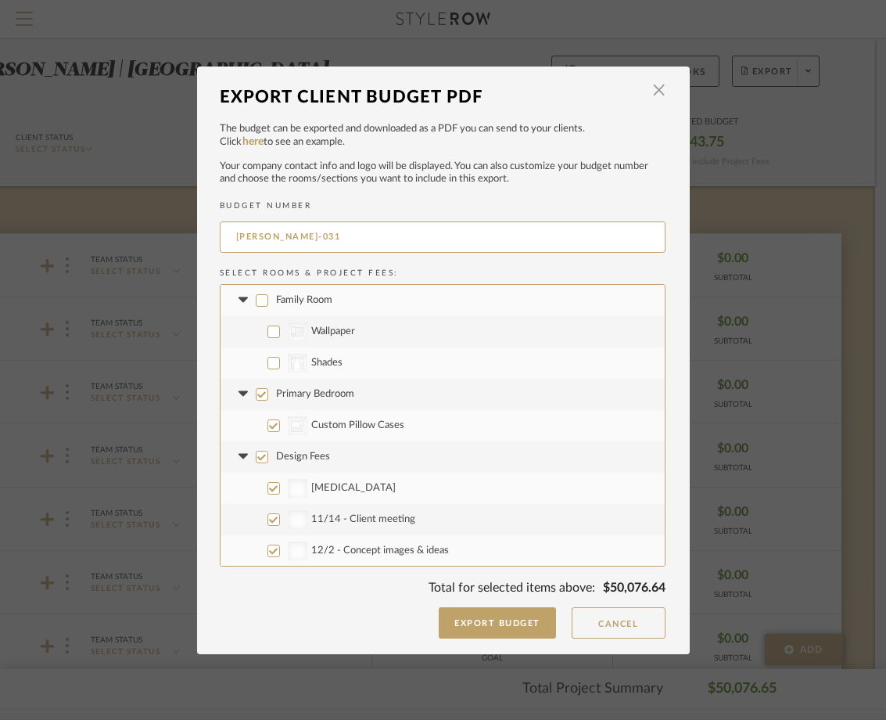
checkbox input "false"
click at [248, 458] on label "Design Fees" at bounding box center [443, 456] width 444 height 31
click at [256, 458] on input "Design Fees" at bounding box center [262, 456] width 13 height 13
checkbox input "false"
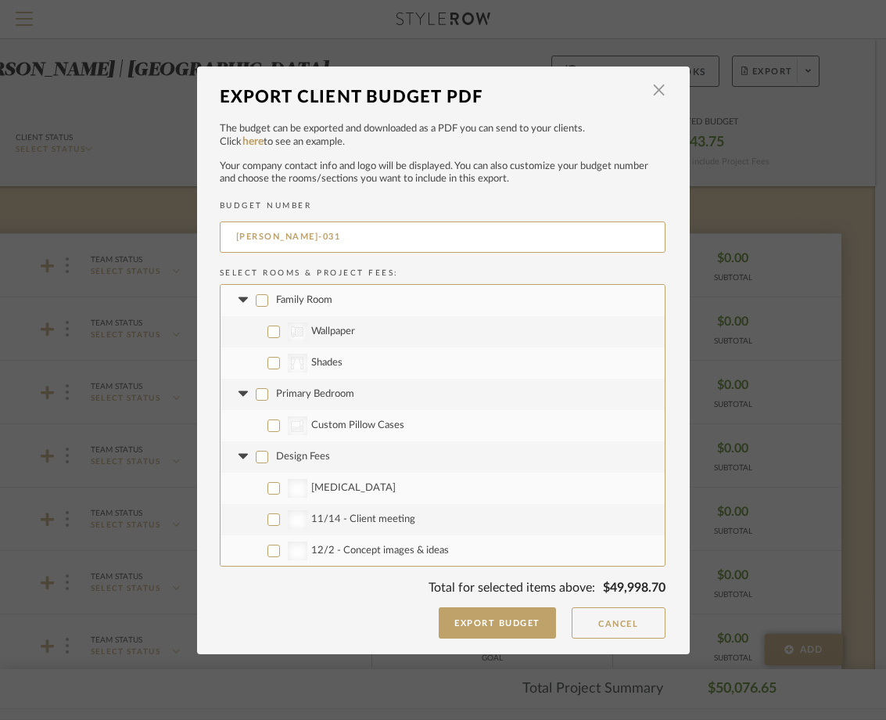
checkbox input "false"
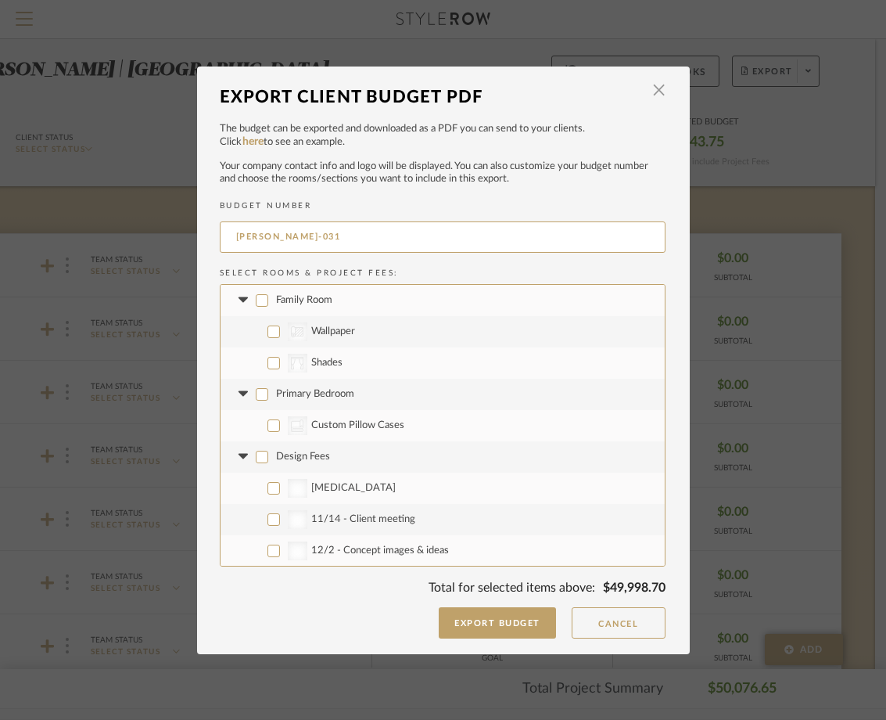
checkbox input "false"
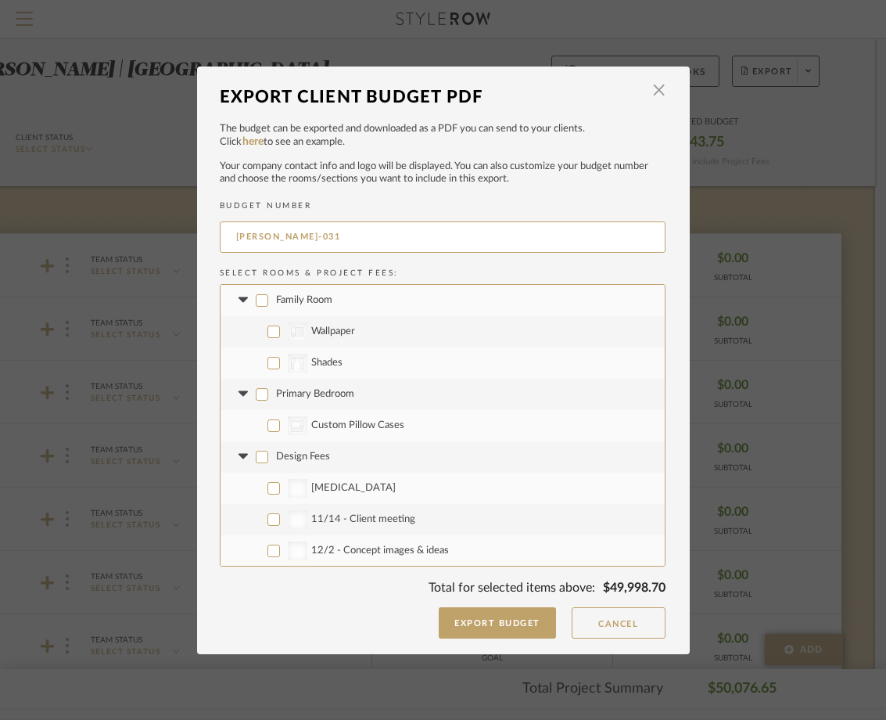
checkbox input "false"
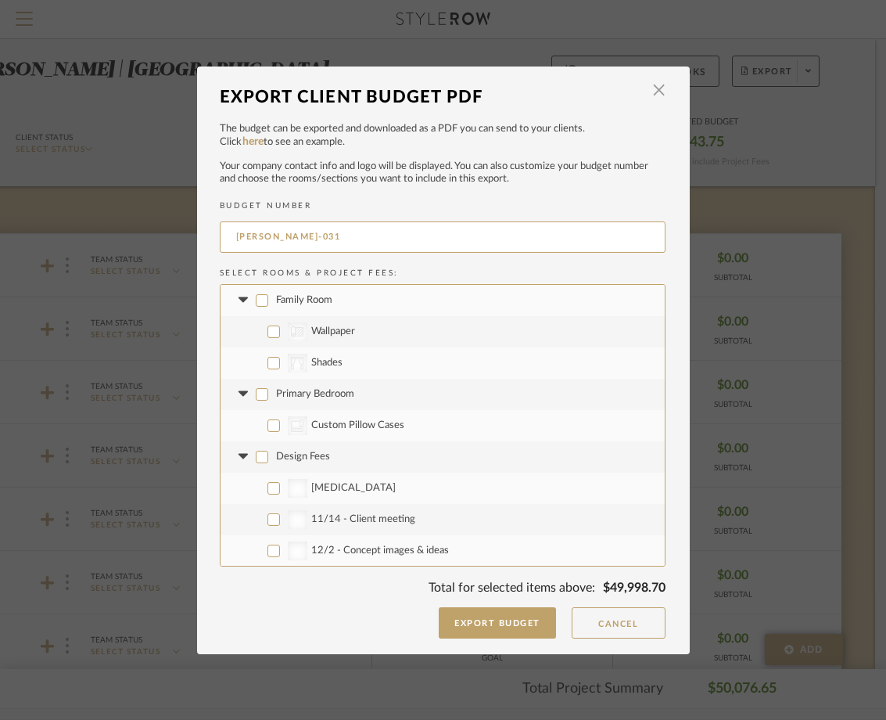
checkbox input "false"
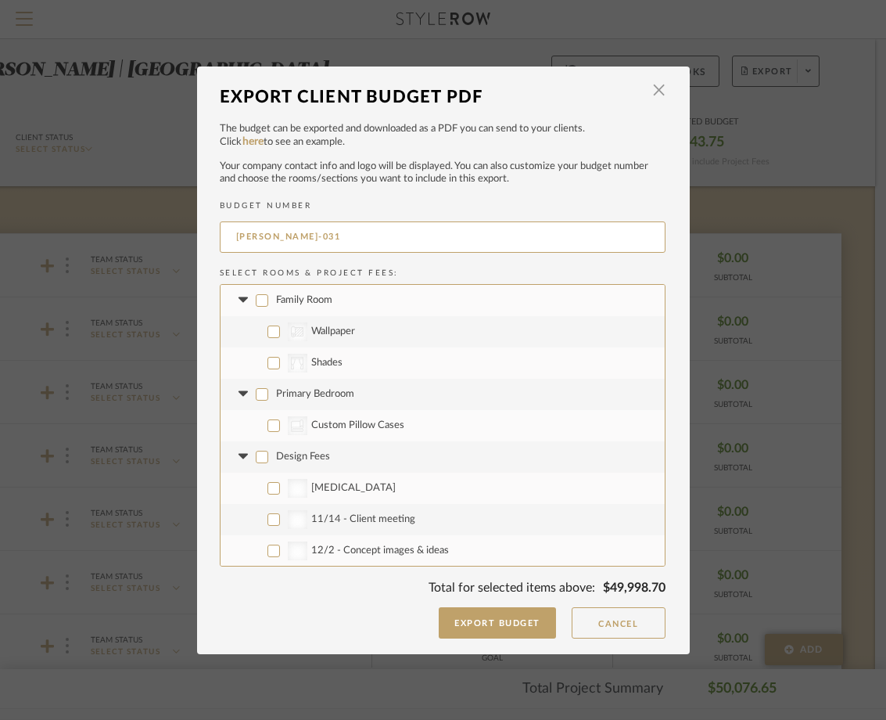
checkbox input "false"
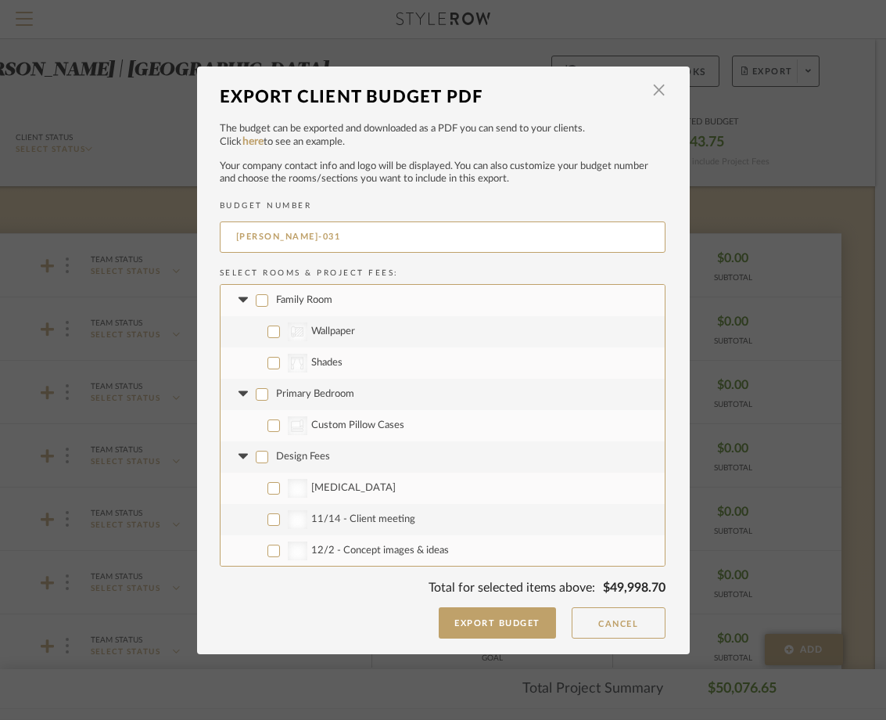
checkbox input "false"
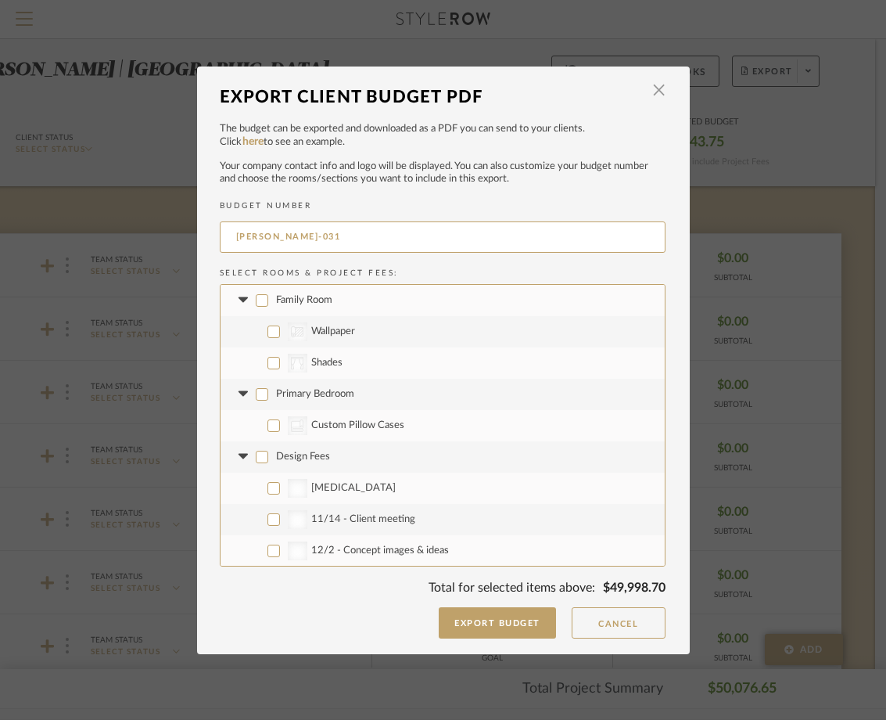
checkbox input "false"
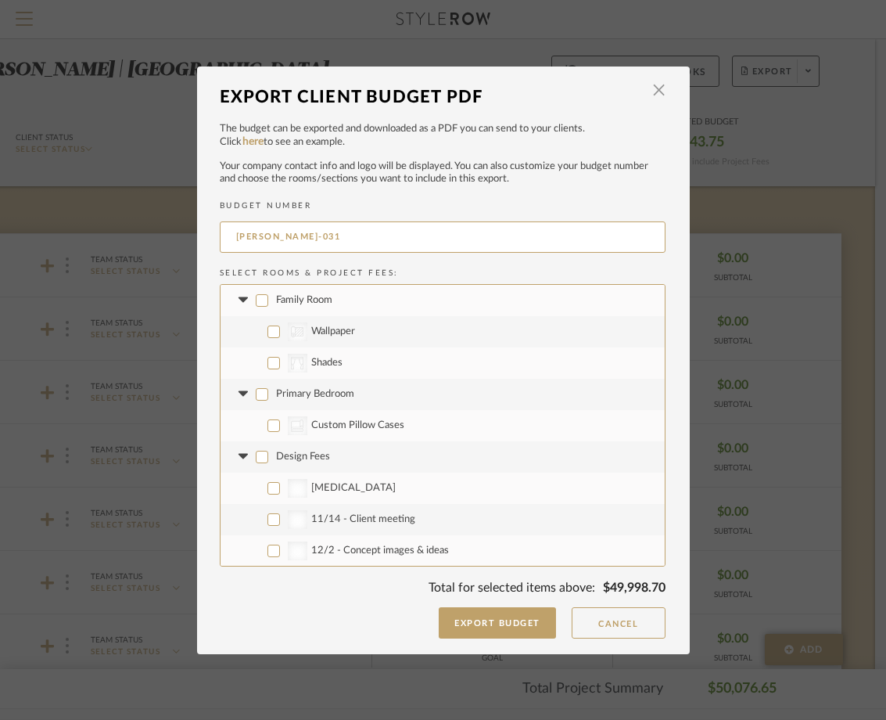
checkbox input "false"
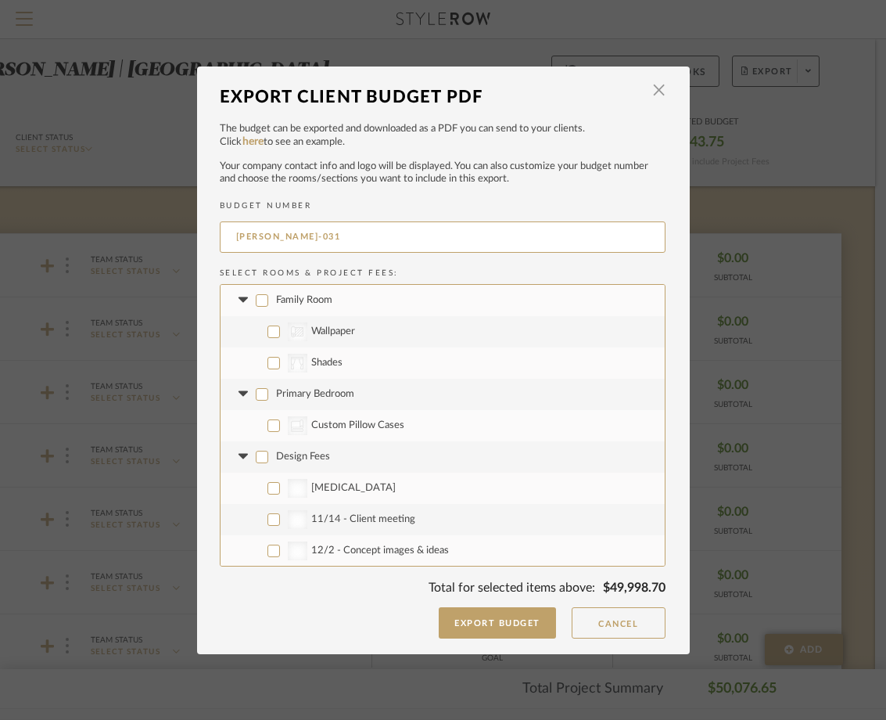
checkbox input "false"
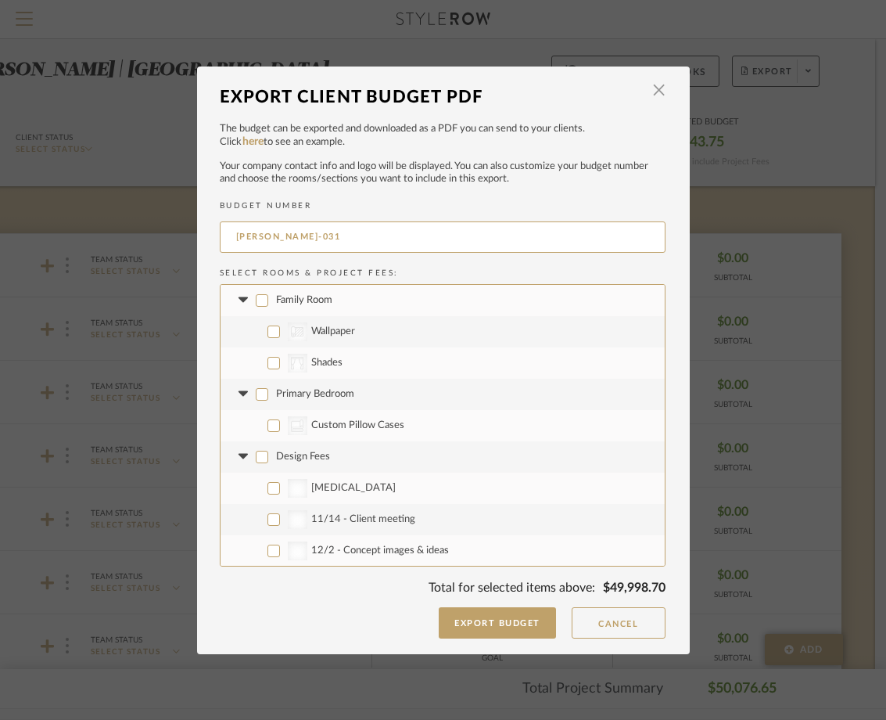
checkbox input "false"
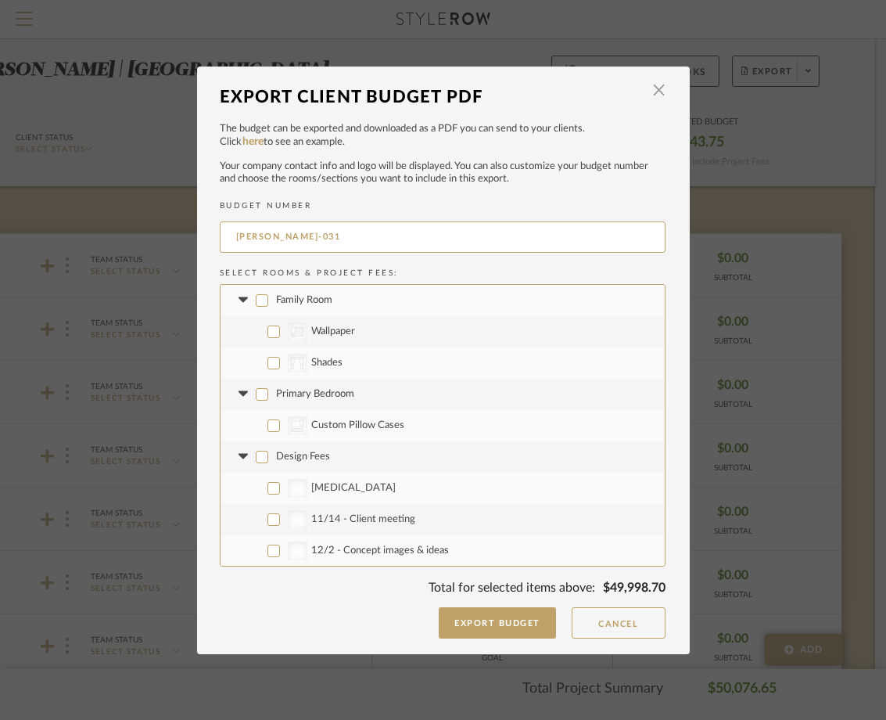
checkbox input "false"
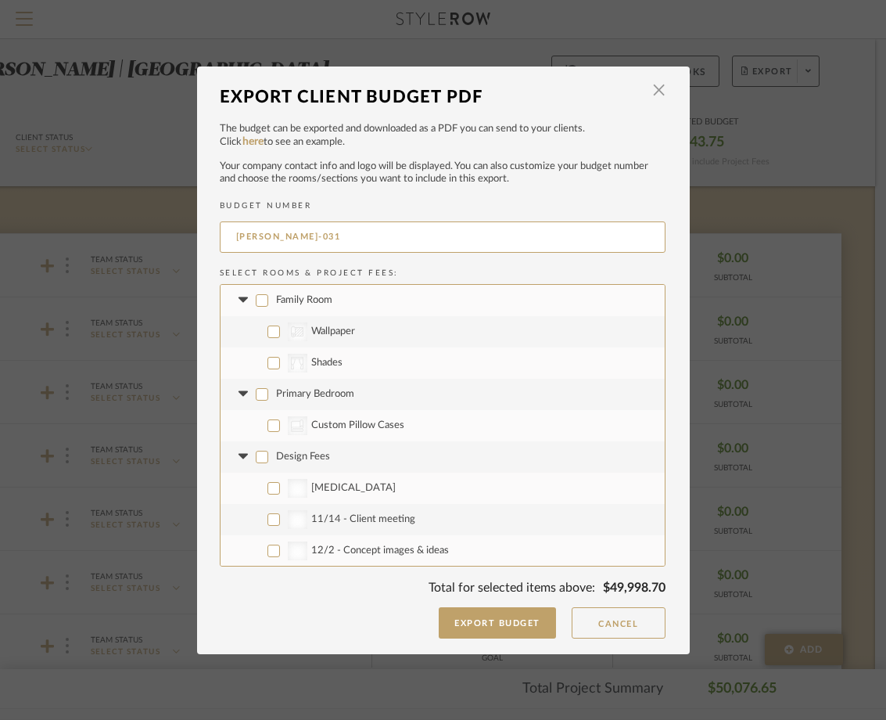
checkbox input "false"
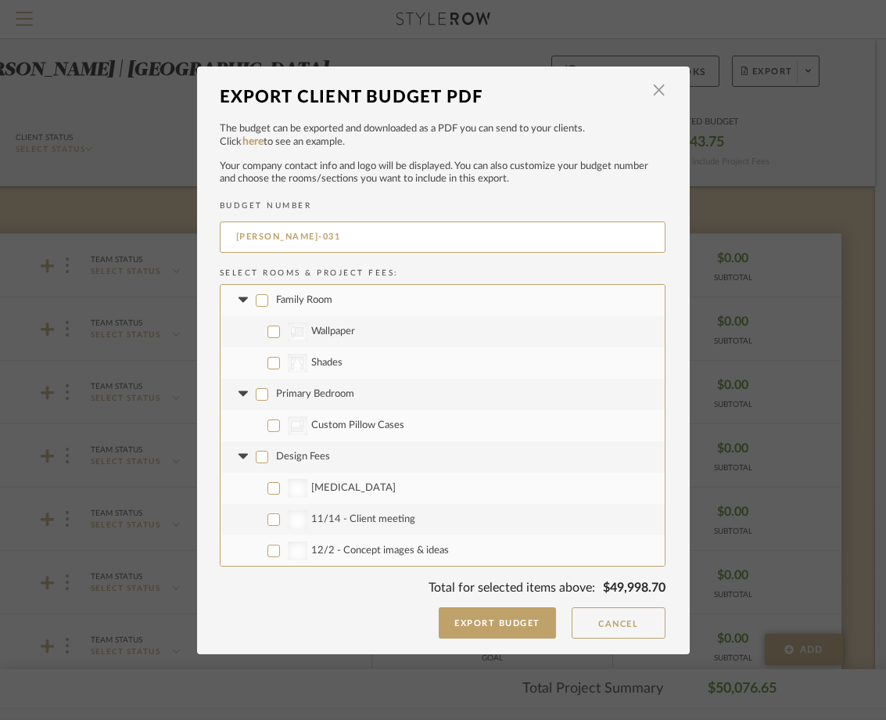
checkbox input "false"
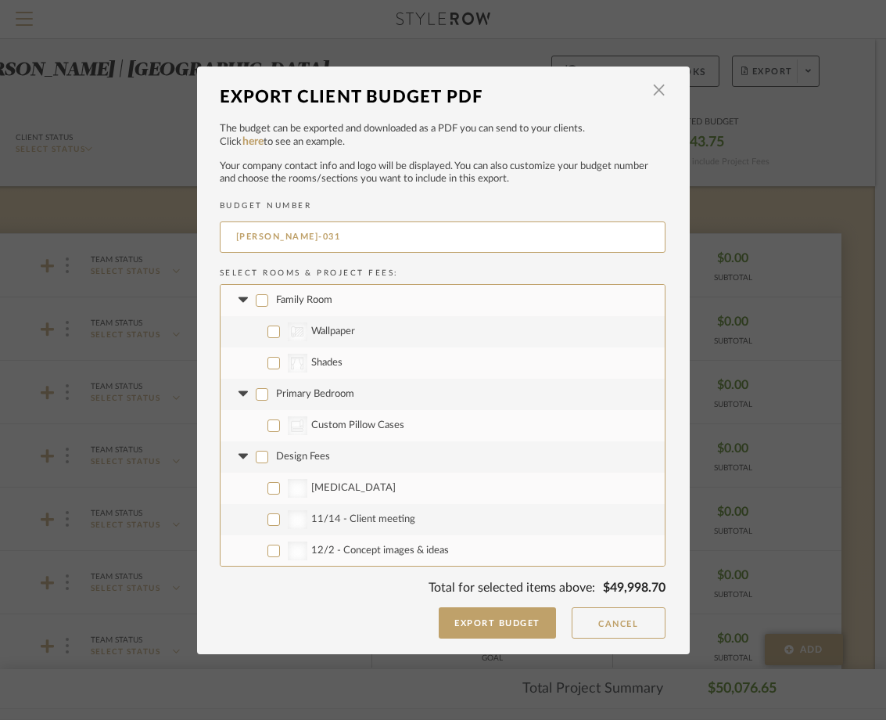
checkbox input "false"
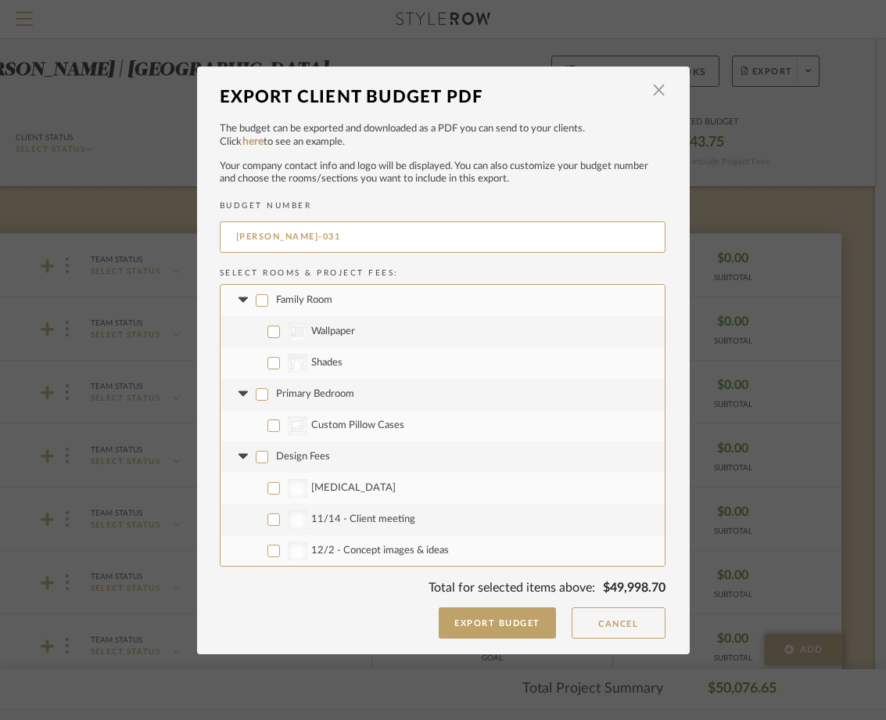
checkbox input "false"
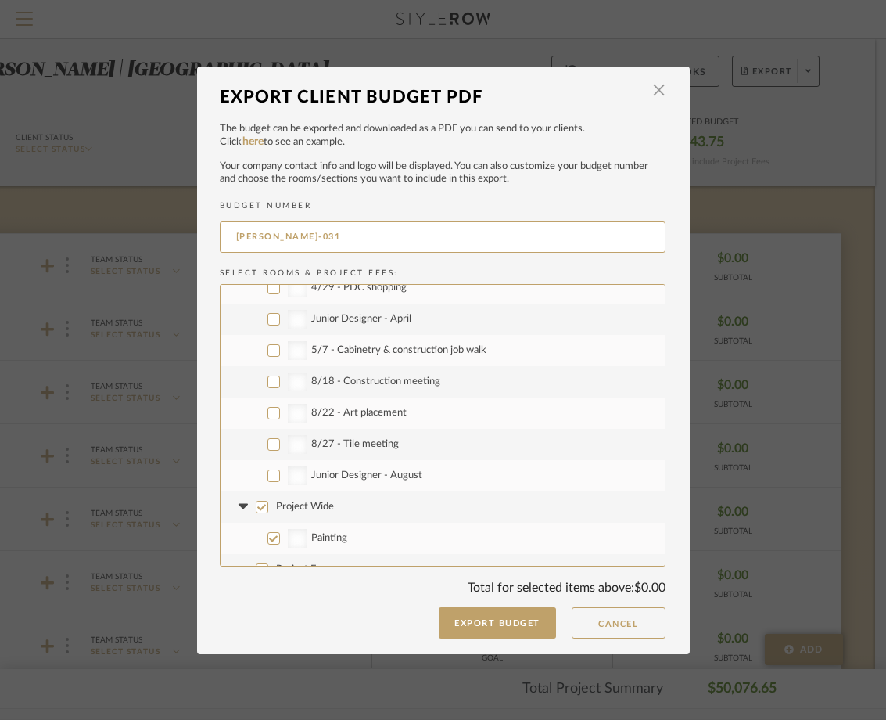
click at [271, 382] on input "8/18 - Construction meeting" at bounding box center [273, 381] width 13 height 13
checkbox input "true"
click at [270, 415] on input "8/22 - Art placement" at bounding box center [273, 413] width 13 height 13
checkbox input "true"
click at [270, 436] on label "8/27 - Tile meeting" at bounding box center [443, 444] width 444 height 31
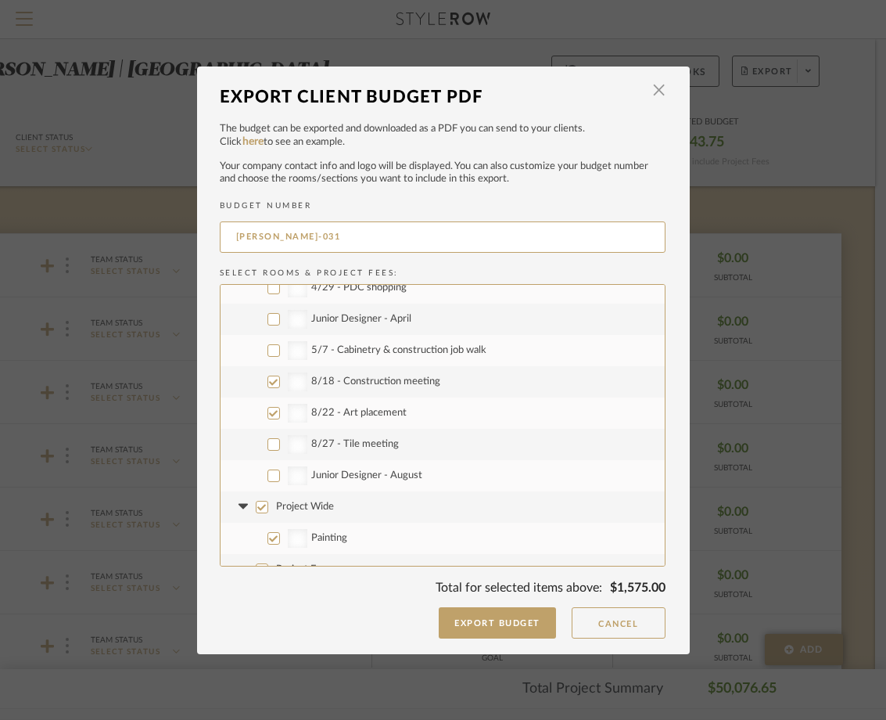
click at [270, 438] on input "8/27 - Tile meeting" at bounding box center [273, 444] width 13 height 13
checkbox input "true"
click at [269, 468] on label "Junior Designer - August" at bounding box center [443, 475] width 444 height 31
click at [269, 469] on input "Junior Designer - August" at bounding box center [273, 475] width 13 height 13
checkbox input "true"
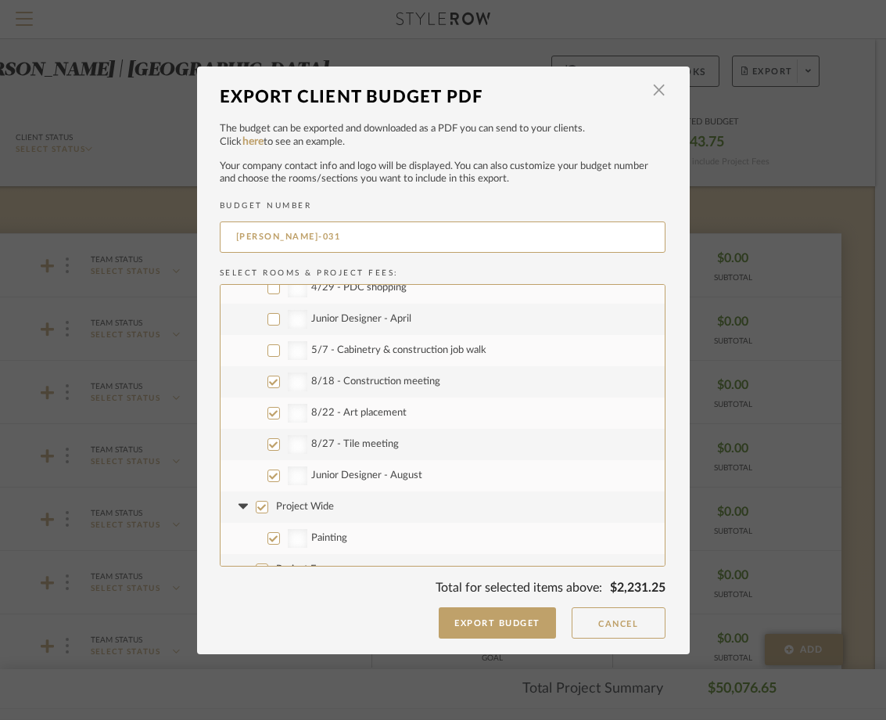
click at [257, 504] on input "Project Wide" at bounding box center [262, 507] width 13 height 13
checkbox input "false"
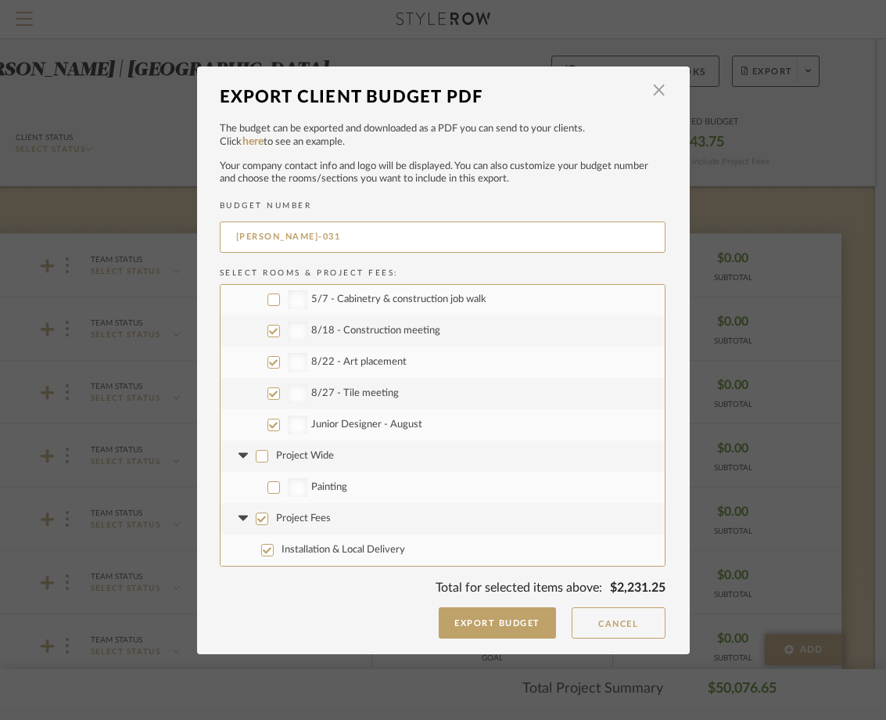
click at [259, 526] on label "Project Fees" at bounding box center [443, 518] width 444 height 31
click at [259, 525] on input "Project Fees" at bounding box center [262, 518] width 13 height 13
checkbox input "false"
click at [483, 621] on button "Export Budget" at bounding box center [497, 622] width 117 height 31
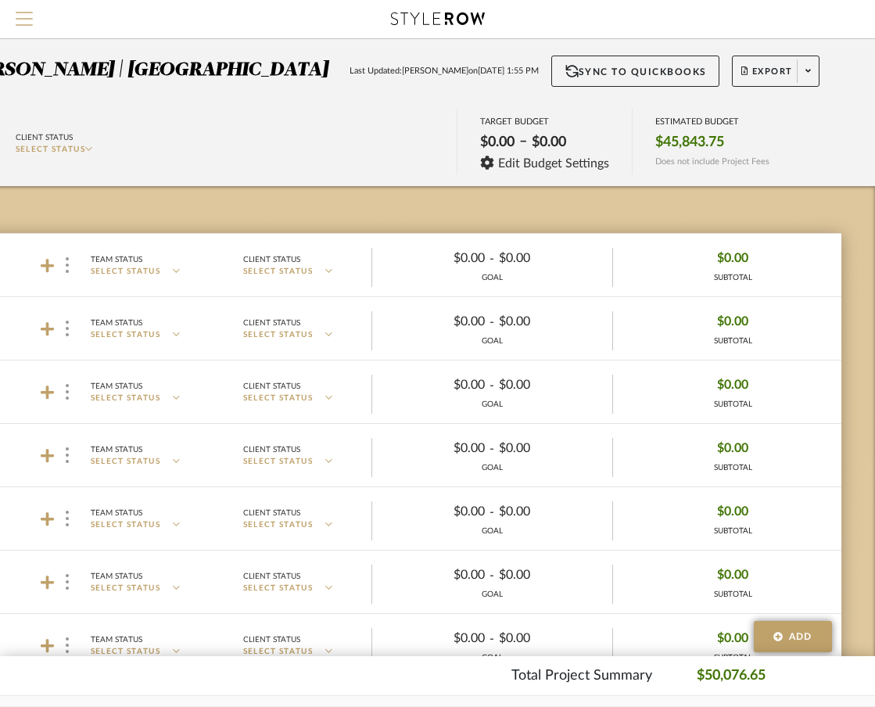
click at [23, 10] on button "Menu" at bounding box center [24, 19] width 48 height 38
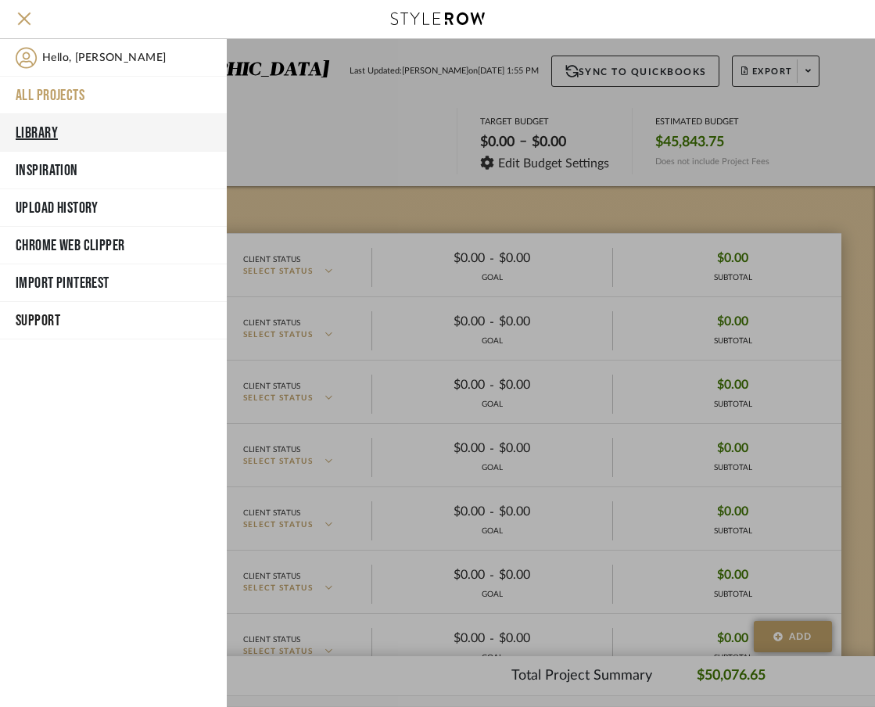
click at [44, 135] on button "Library" at bounding box center [113, 133] width 227 height 38
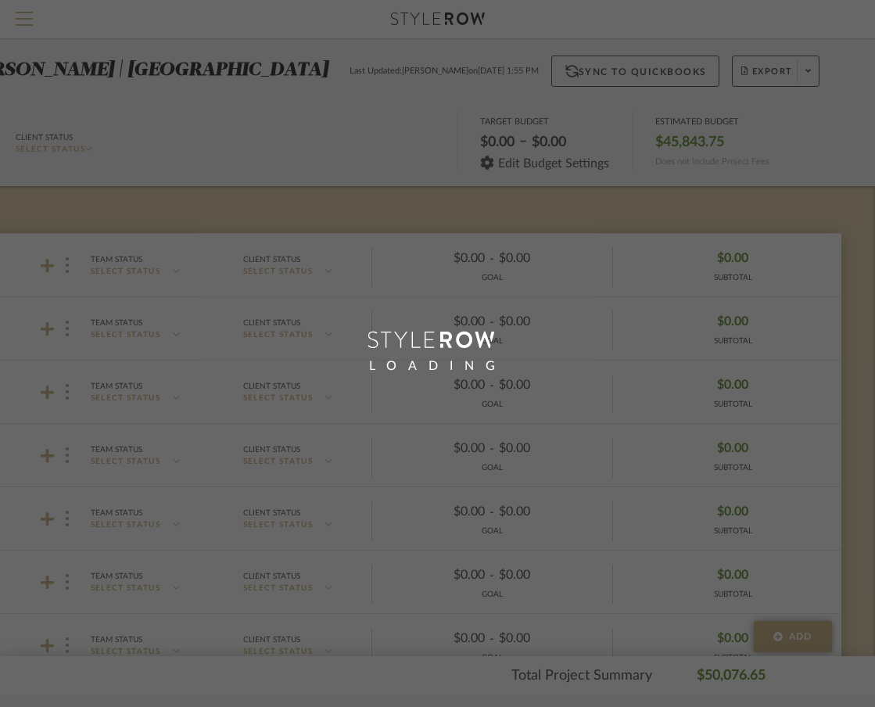
click at [25, 27] on div "LOADING" at bounding box center [437, 353] width 875 height 707
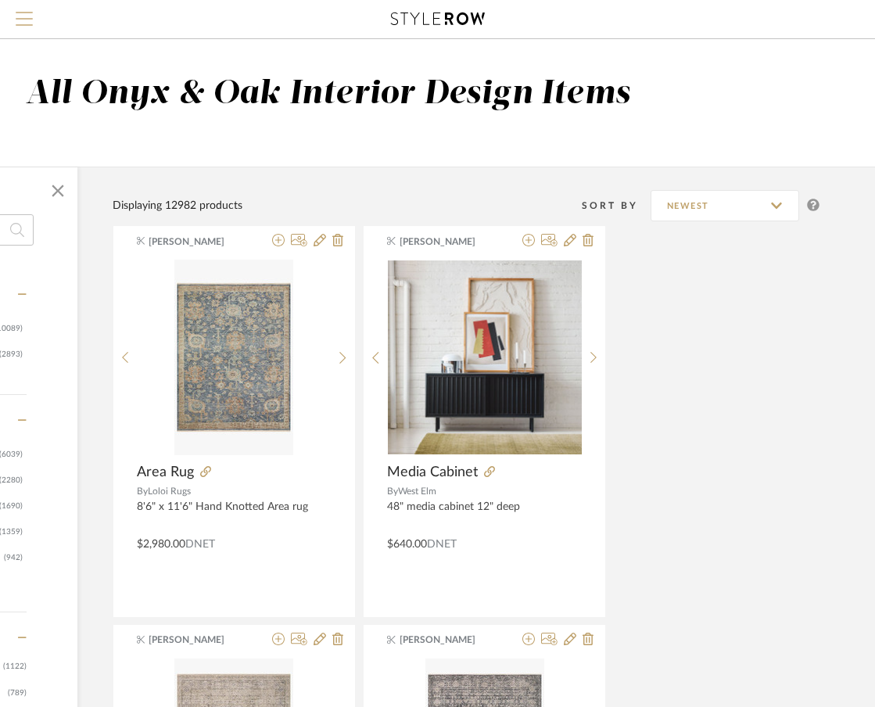
click at [25, 20] on span "Menu" at bounding box center [24, 23] width 17 height 23
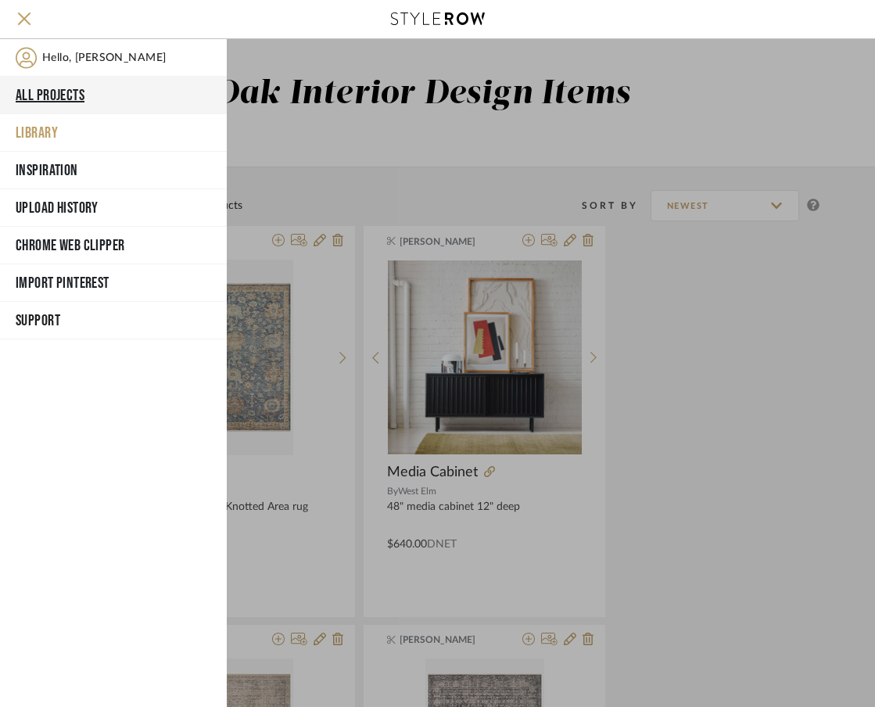
click at [64, 92] on button "All Projects" at bounding box center [113, 96] width 227 height 38
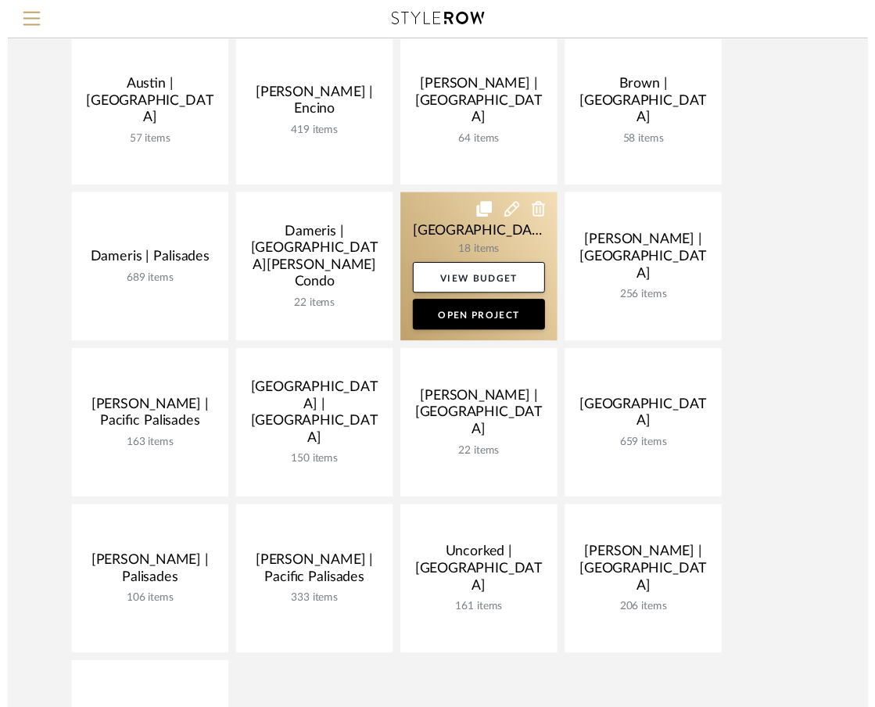
scroll to position [196, 0]
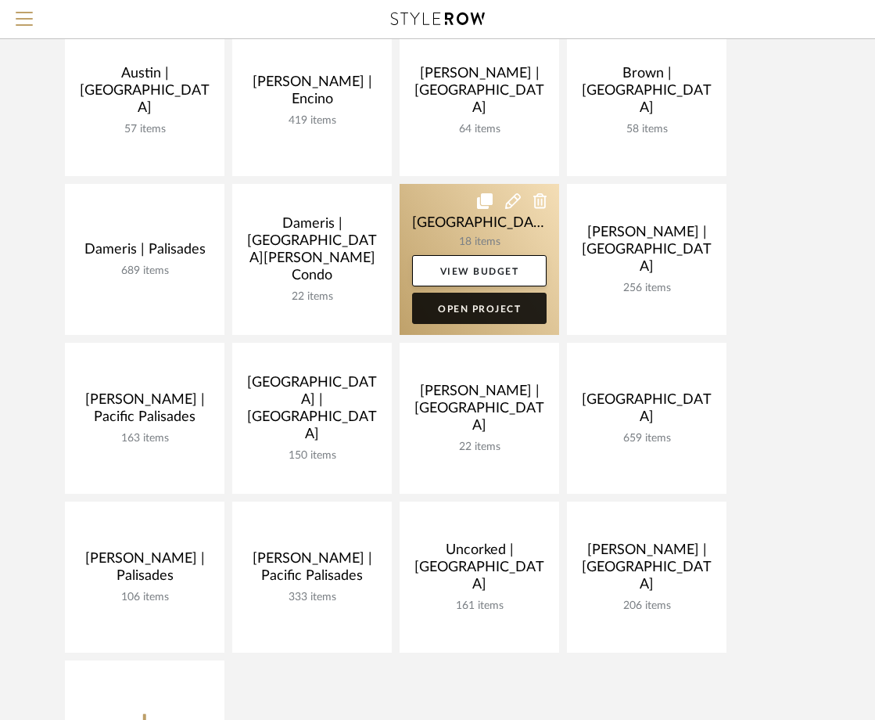
click at [440, 313] on link "Open Project" at bounding box center [479, 307] width 135 height 31
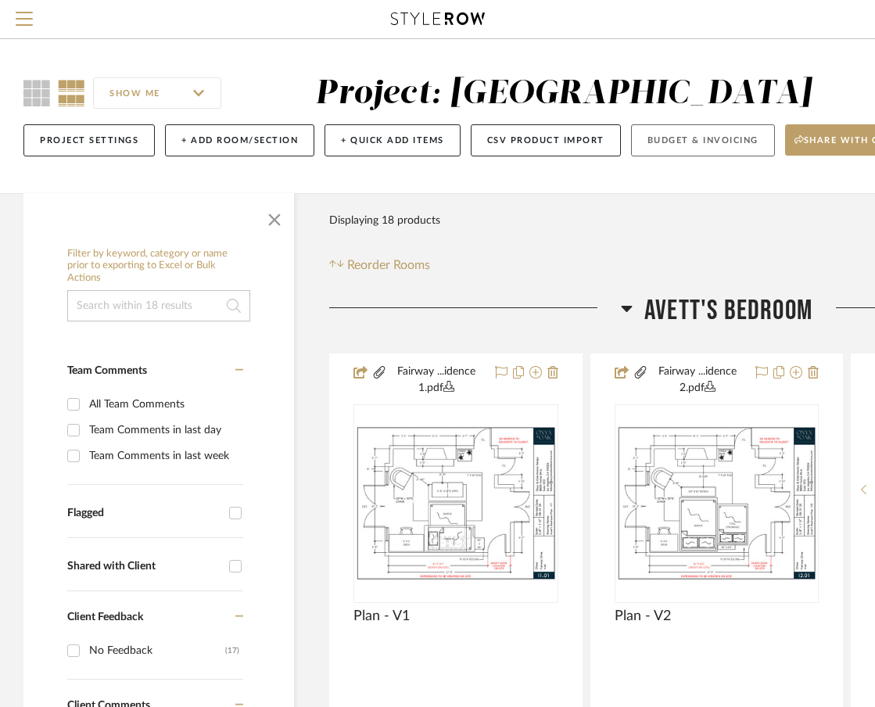
click at [700, 149] on button "Budget & Invoicing" at bounding box center [703, 140] width 144 height 32
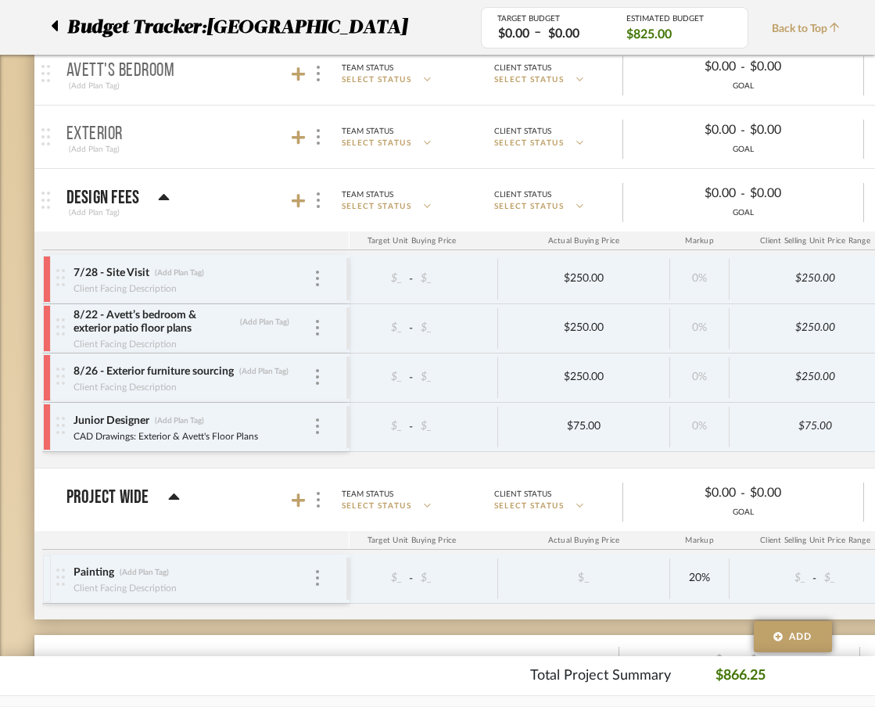
scroll to position [0, 246]
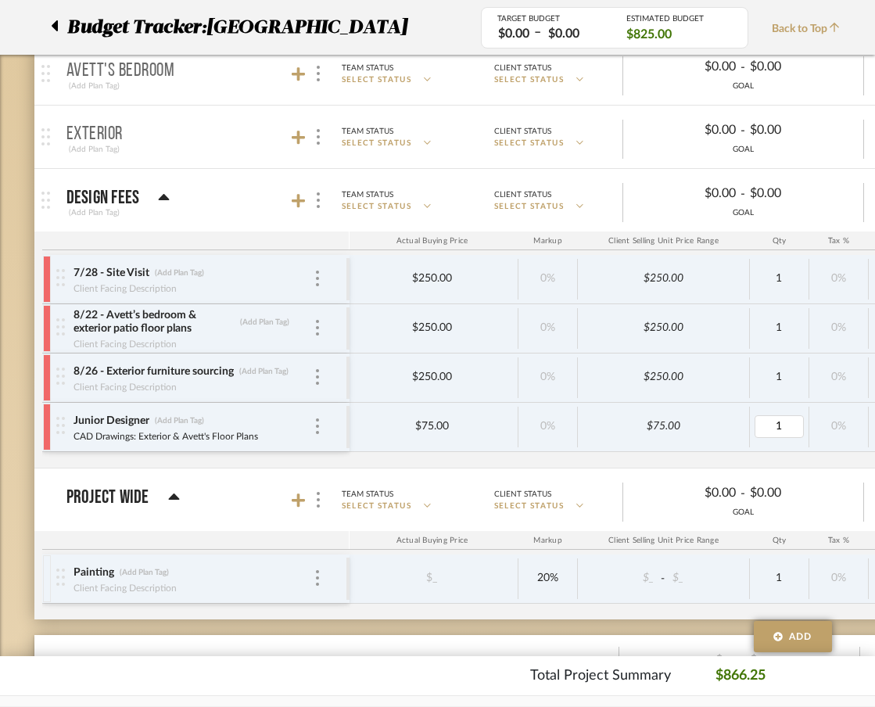
type input "6"
click at [761, 456] on div "7/28 - Site Visit (Add Plan Tag) Client Facing Description $_ - $_ $250.00 0% $…" at bounding box center [563, 361] width 1617 height 213
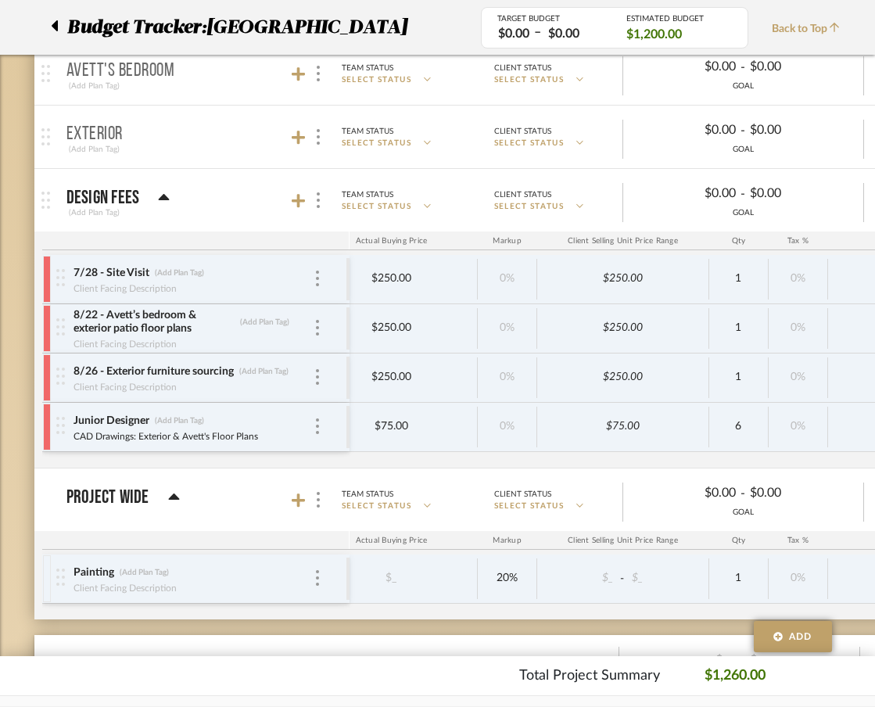
scroll to position [0, 360]
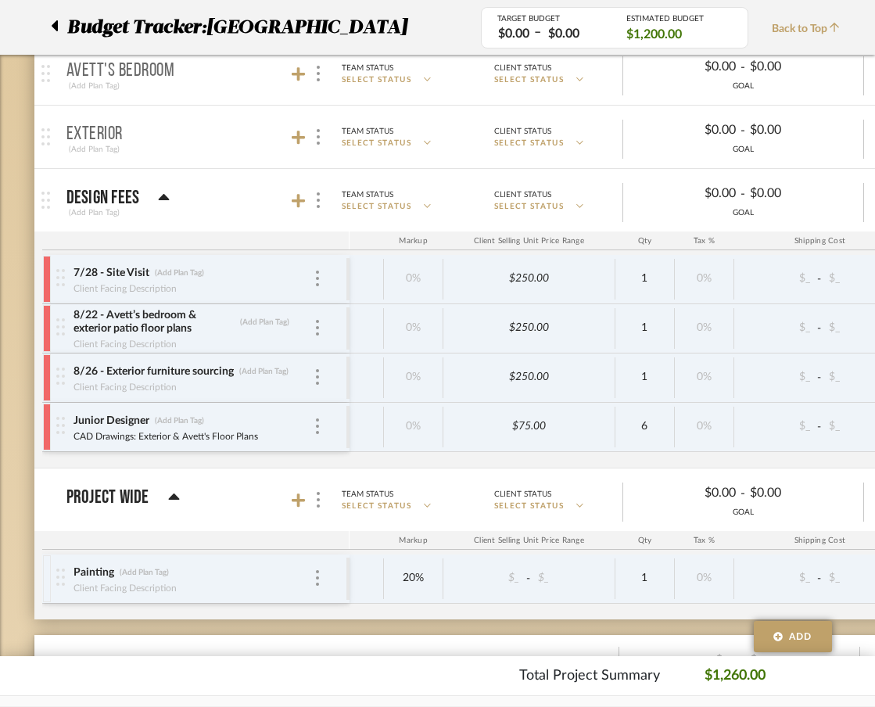
click at [822, 30] on span "Back to Top" at bounding box center [810, 29] width 76 height 16
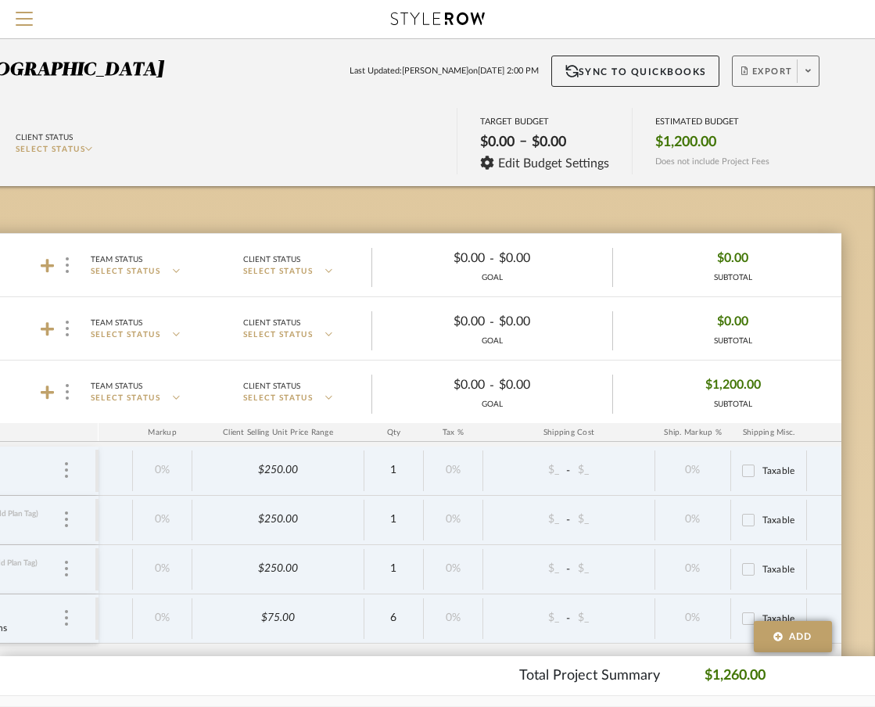
click at [799, 79] on span at bounding box center [808, 70] width 22 height 23
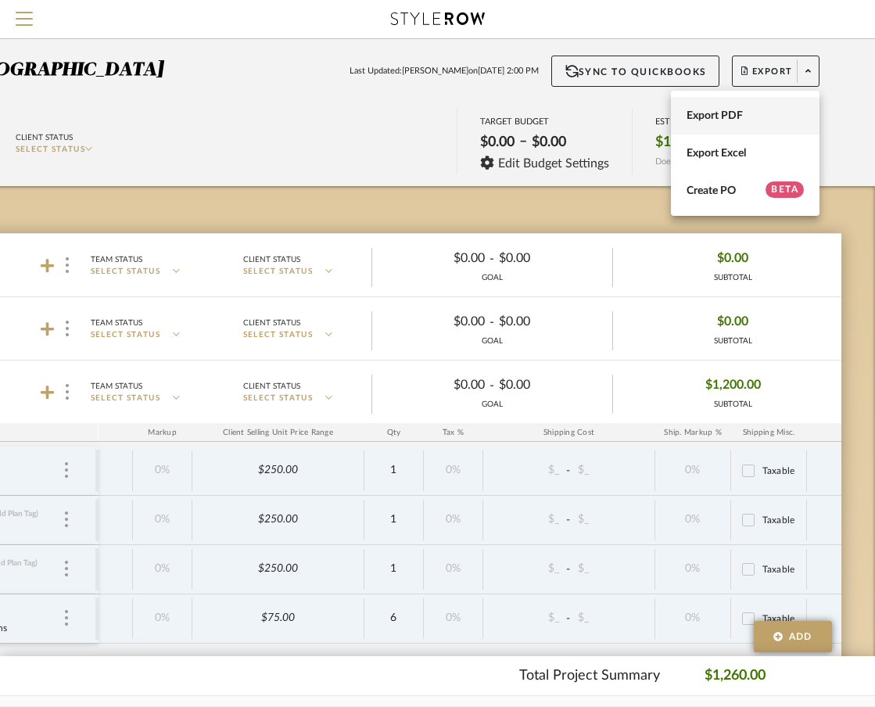
click at [763, 120] on span "Export PDF" at bounding box center [745, 115] width 117 height 13
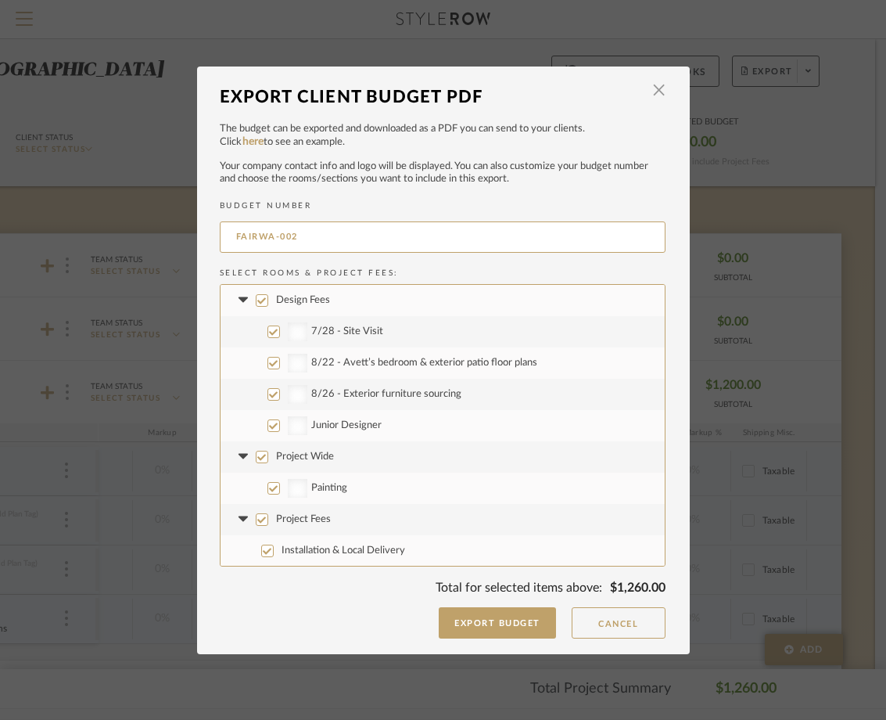
click at [256, 461] on input "Project Wide" at bounding box center [262, 456] width 13 height 13
checkbox input "false"
click at [256, 521] on input "Project Fees" at bounding box center [262, 519] width 13 height 13
checkbox input "false"
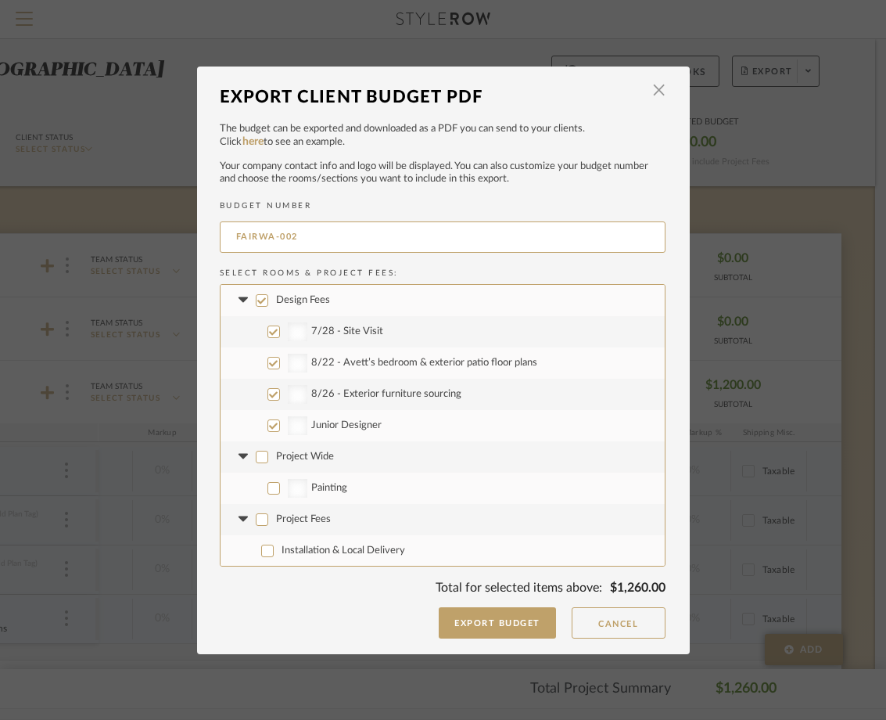
checkbox input "false"
click at [476, 624] on button "Export Budget" at bounding box center [497, 622] width 117 height 31
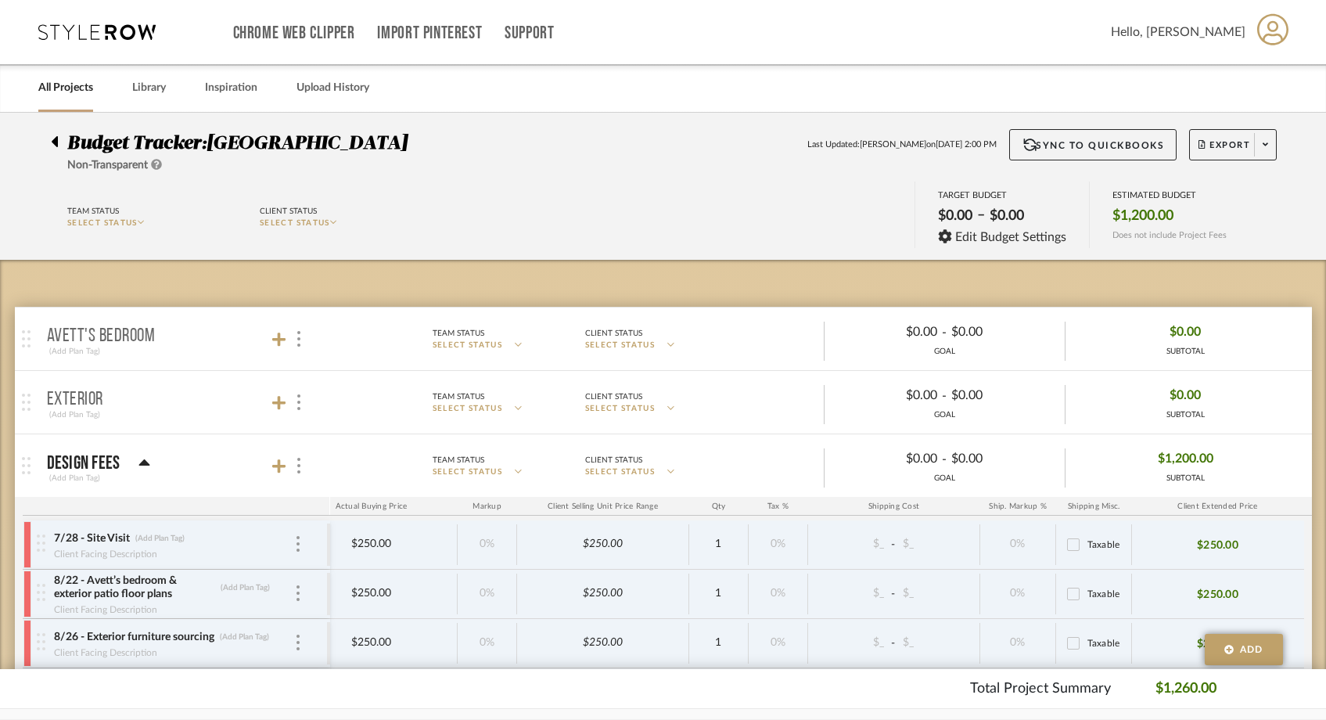
scroll to position [1, 0]
click at [63, 88] on link "All Projects" at bounding box center [65, 87] width 55 height 21
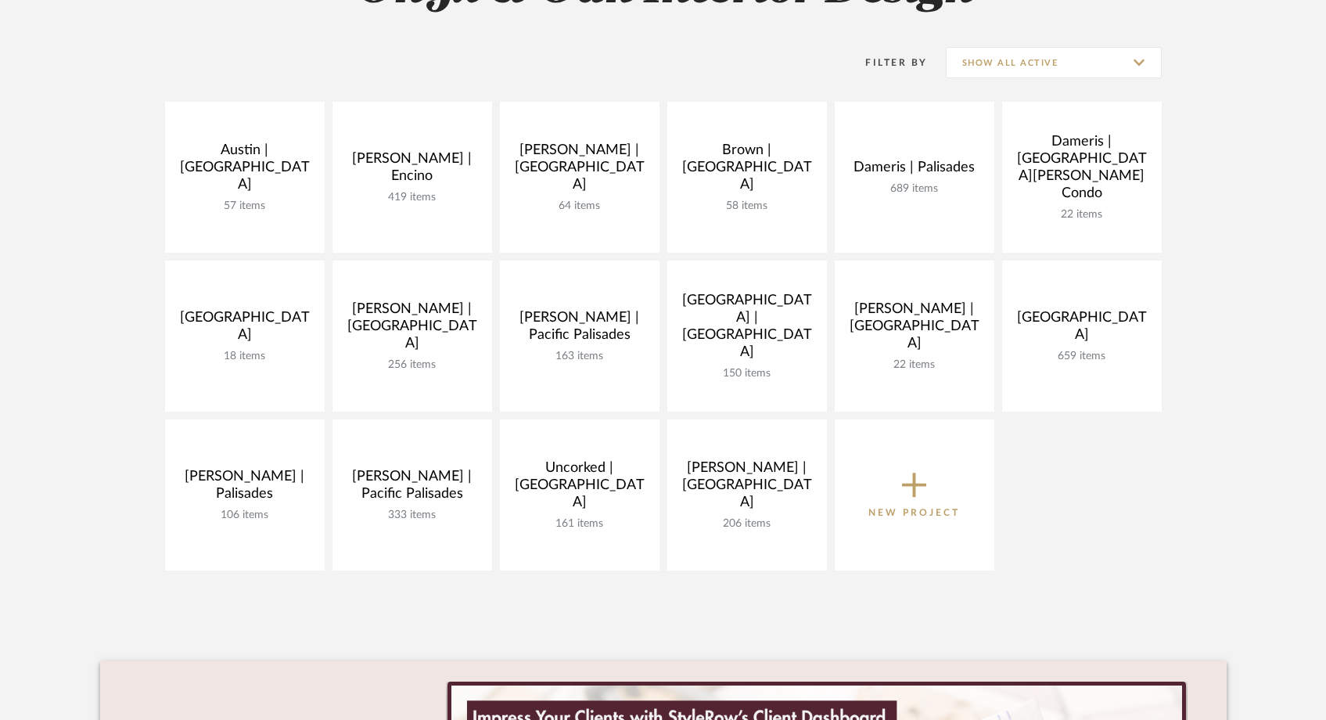
scroll to position [290, 0]
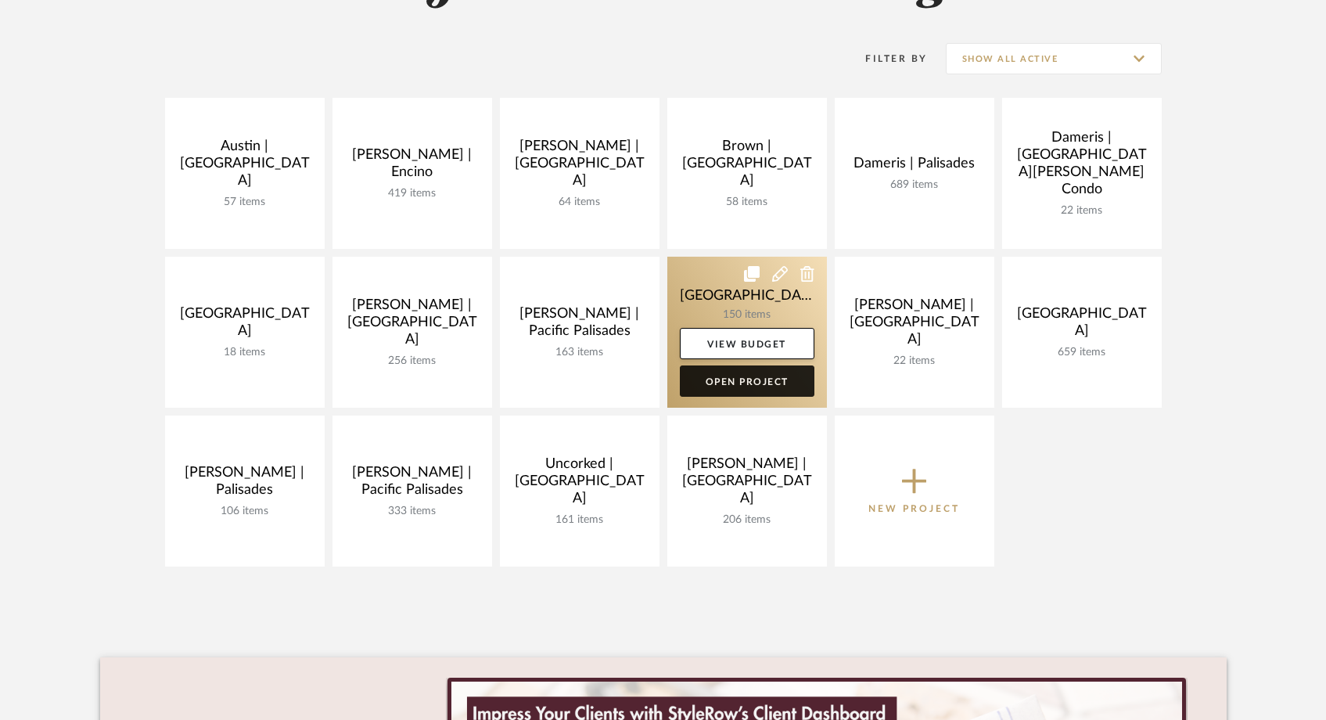
click at [742, 379] on link "Open Project" at bounding box center [747, 380] width 135 height 31
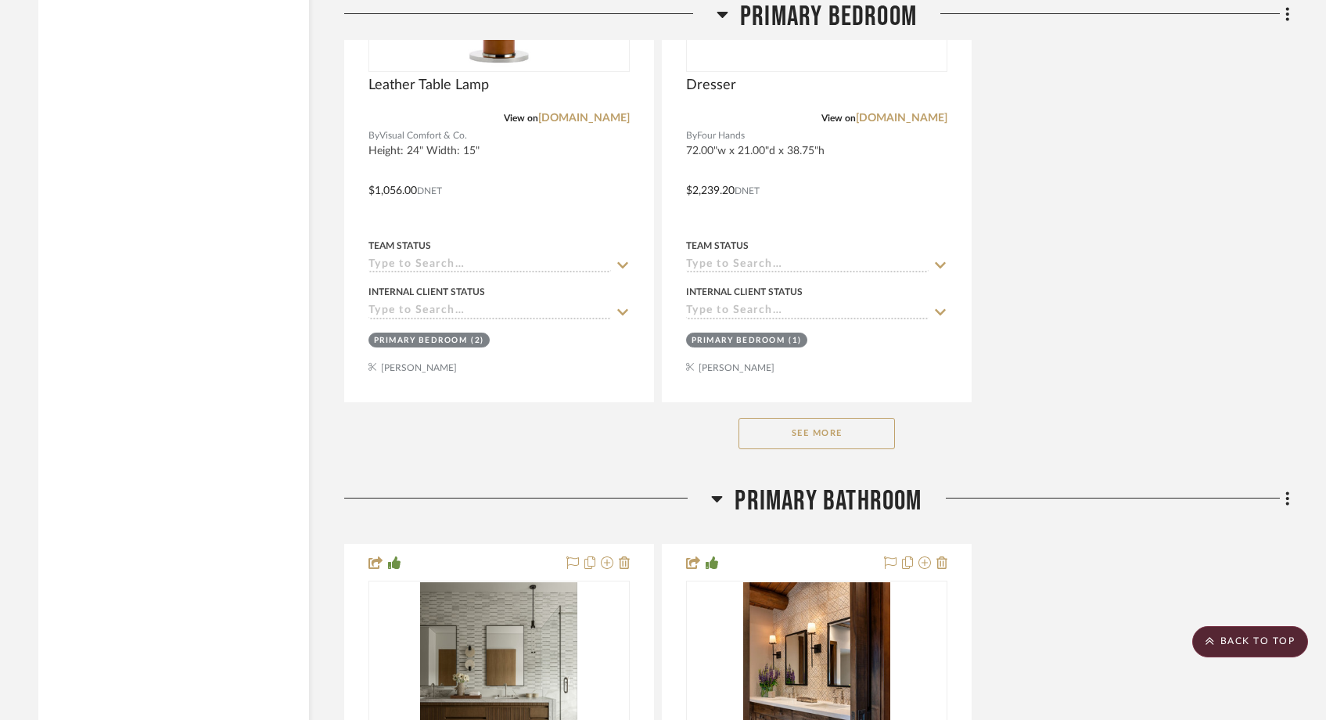
scroll to position [17504, 0]
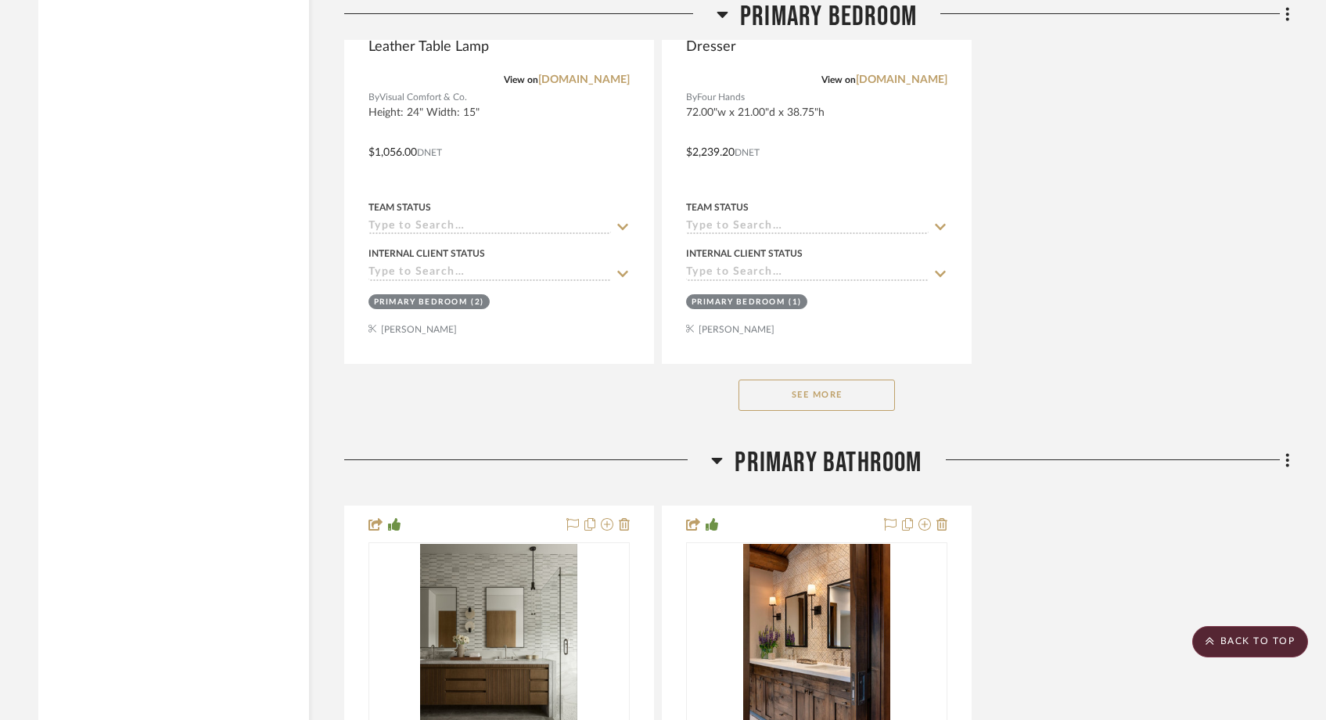
click at [758, 379] on button "See More" at bounding box center [816, 394] width 156 height 31
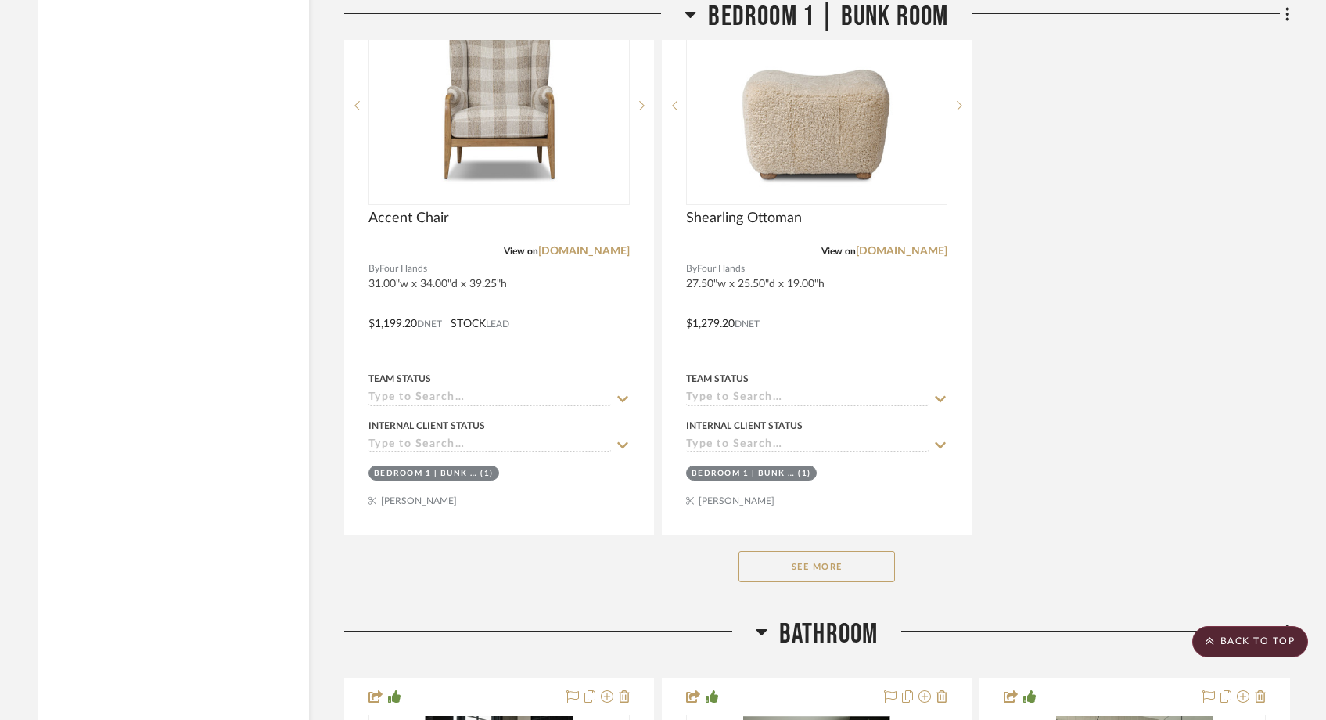
scroll to position [21063, 0]
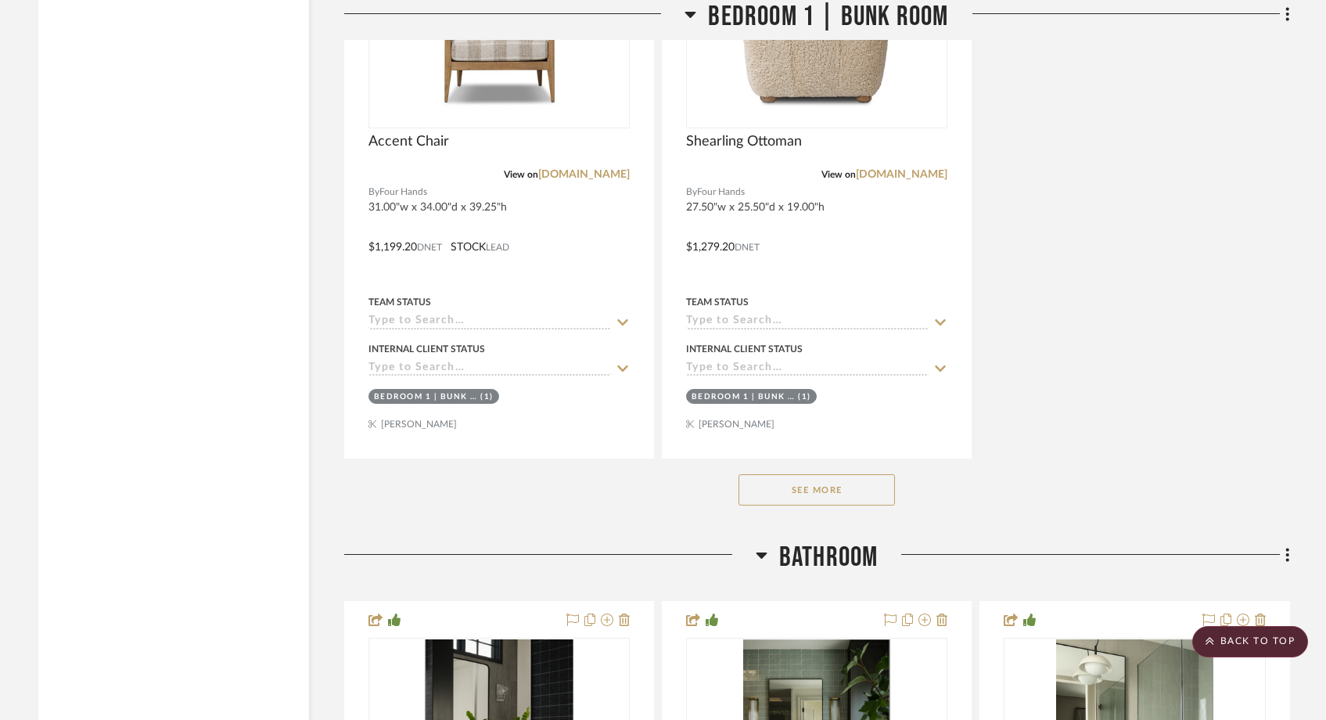
click at [772, 474] on button "See More" at bounding box center [816, 489] width 156 height 31
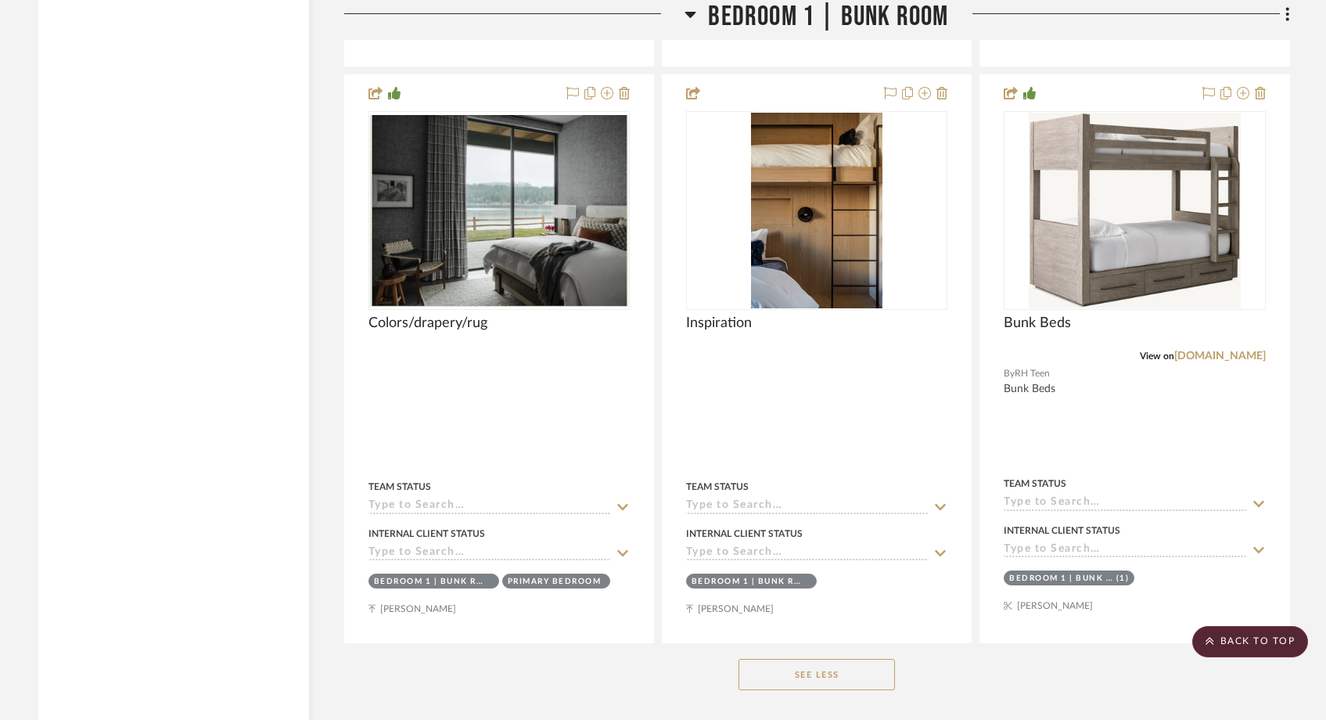
scroll to position [22034, 0]
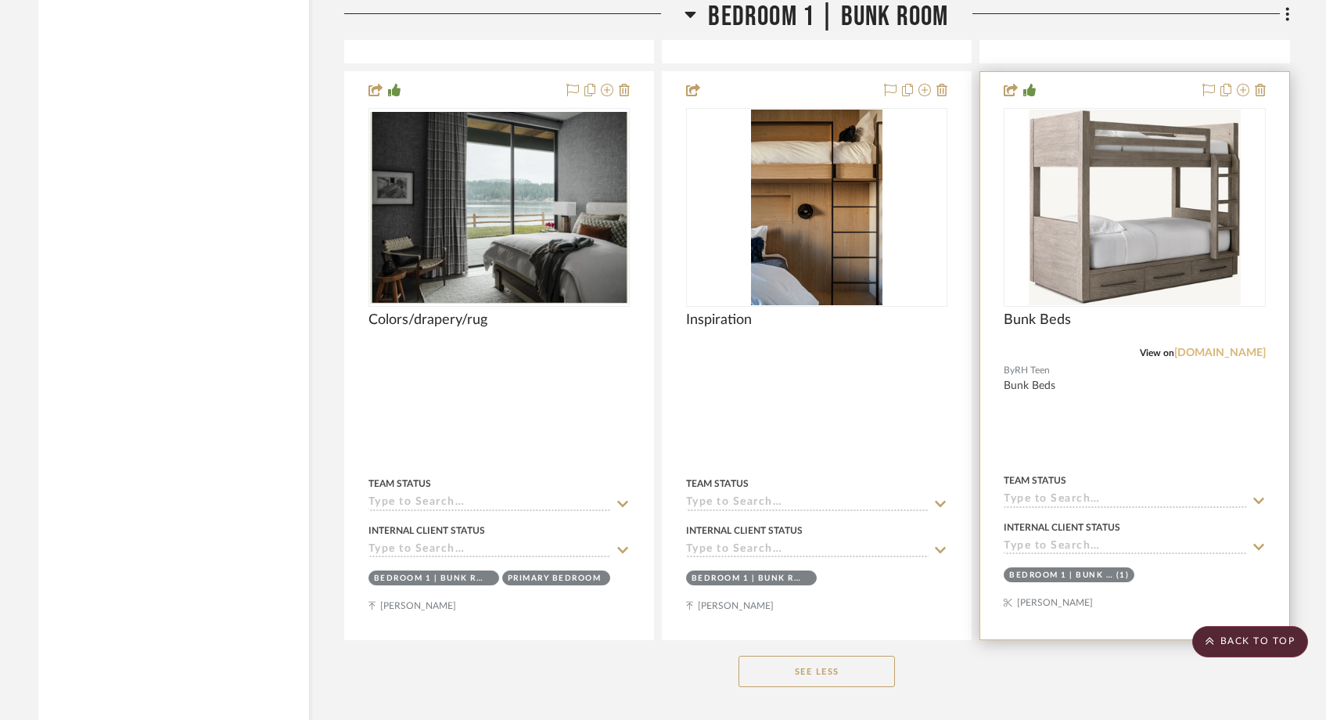
click at [874, 347] on link "[DOMAIN_NAME]" at bounding box center [1220, 352] width 92 height 11
